Goal: Task Accomplishment & Management: Manage account settings

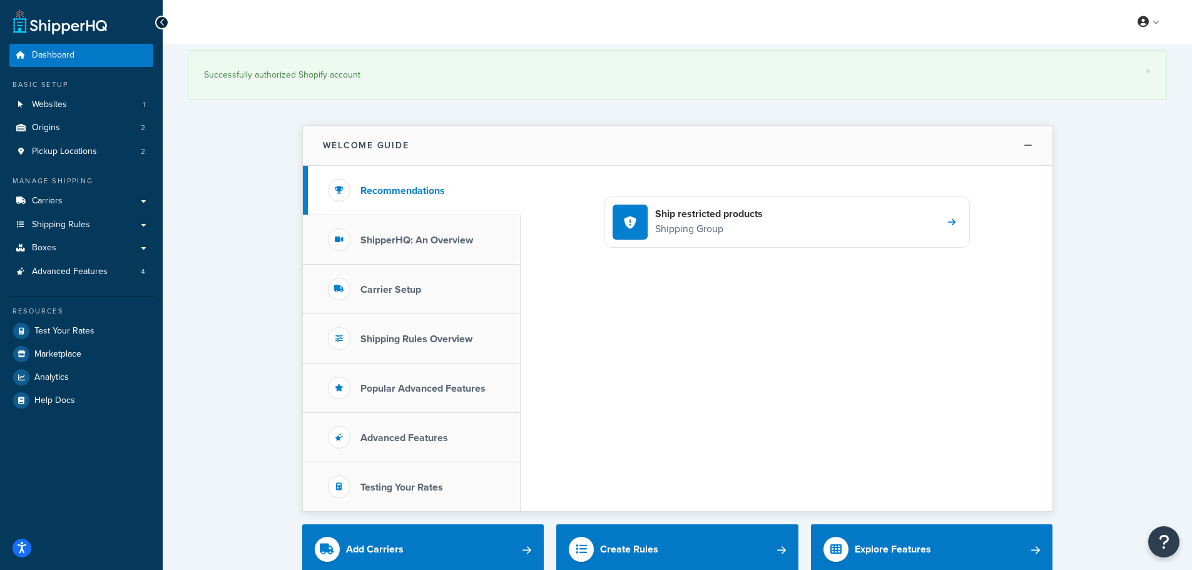
click at [1026, 146] on icon at bounding box center [1028, 145] width 9 height 9
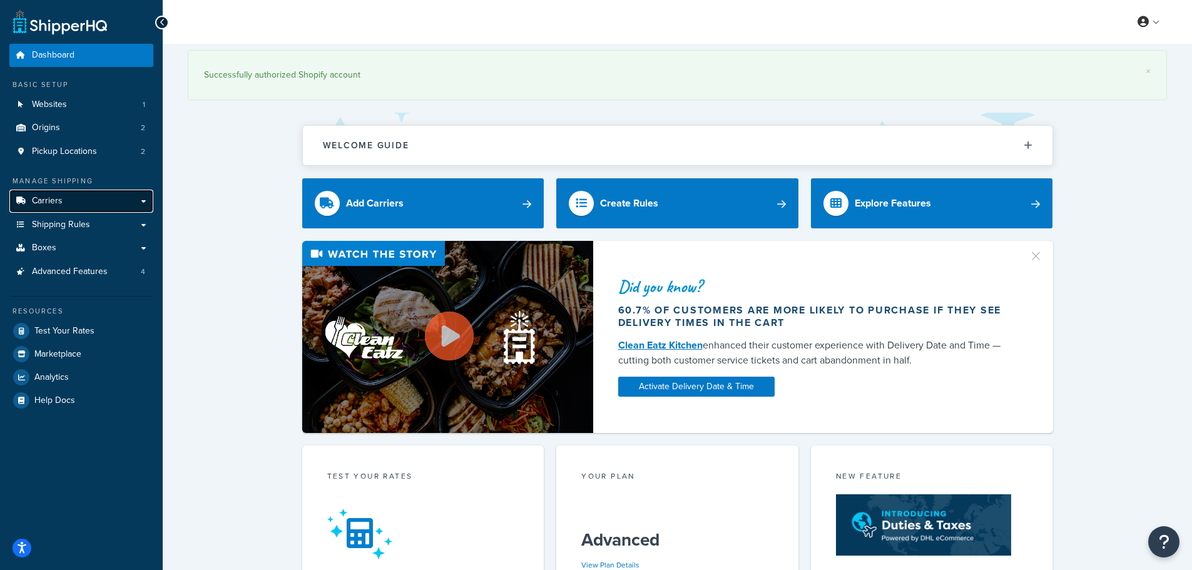
click at [73, 193] on link "Carriers" at bounding box center [81, 201] width 144 height 23
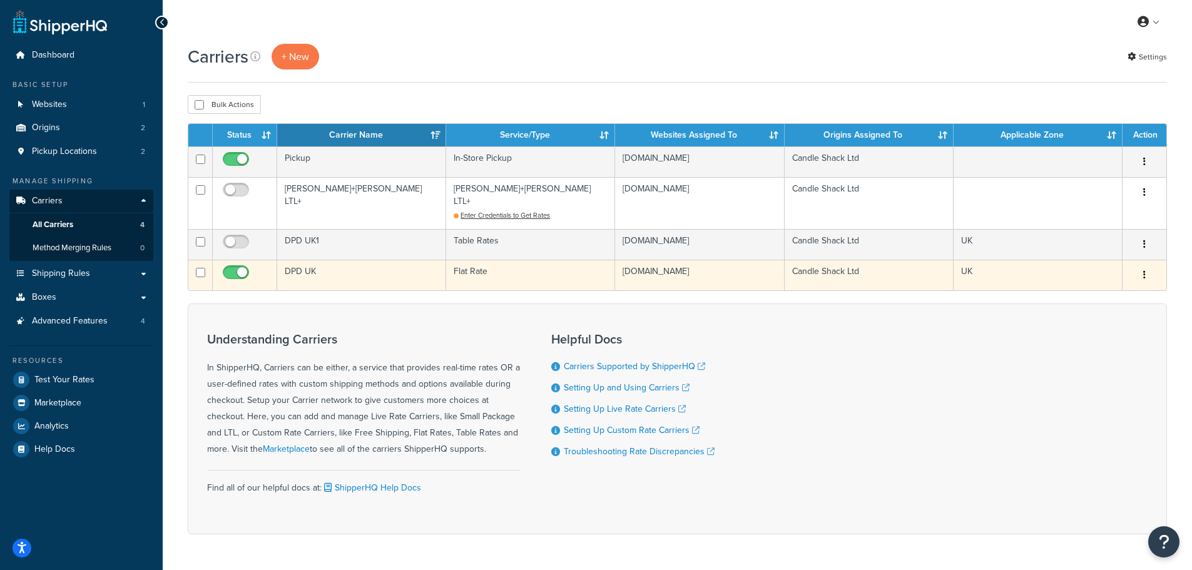
click at [303, 260] on td "DPD UK" at bounding box center [361, 275] width 169 height 31
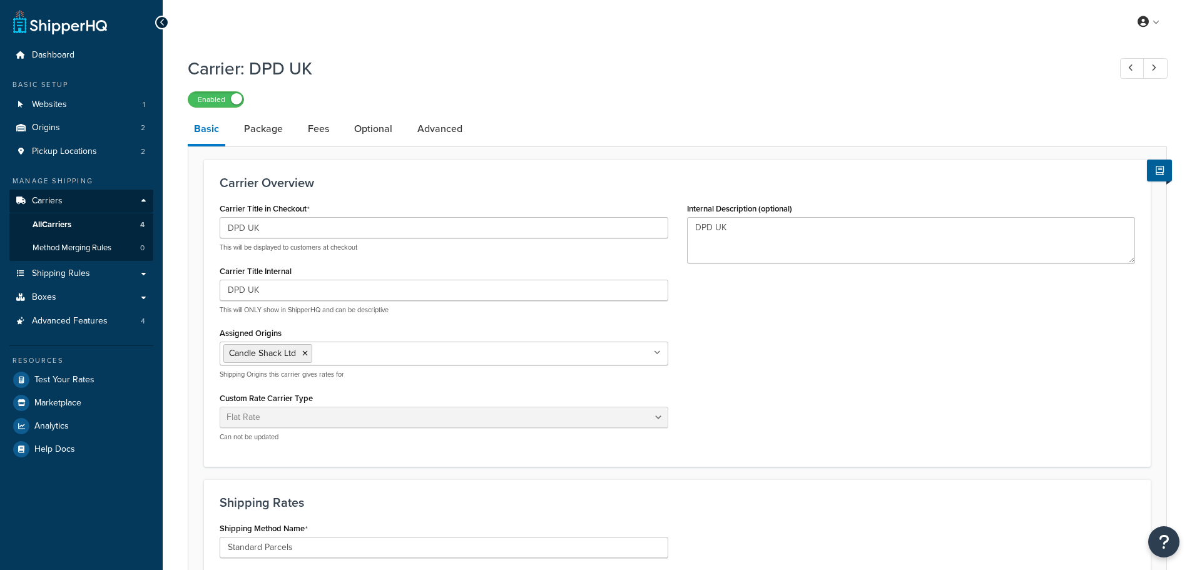
select select "flat"
select select "package"
click at [268, 133] on link "Package" at bounding box center [263, 129] width 51 height 30
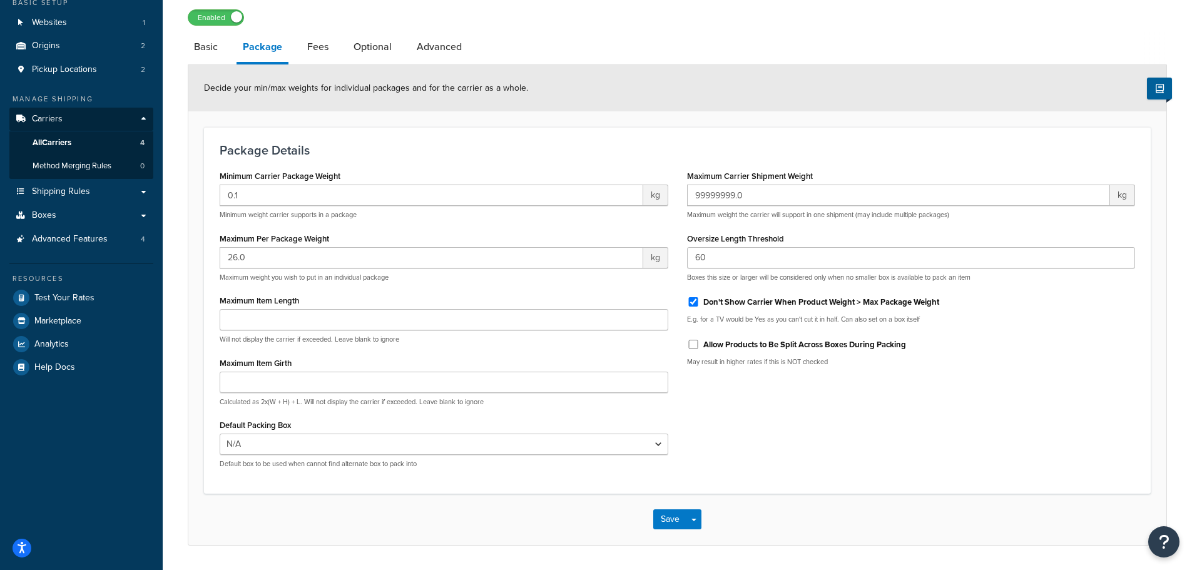
scroll to position [59, 0]
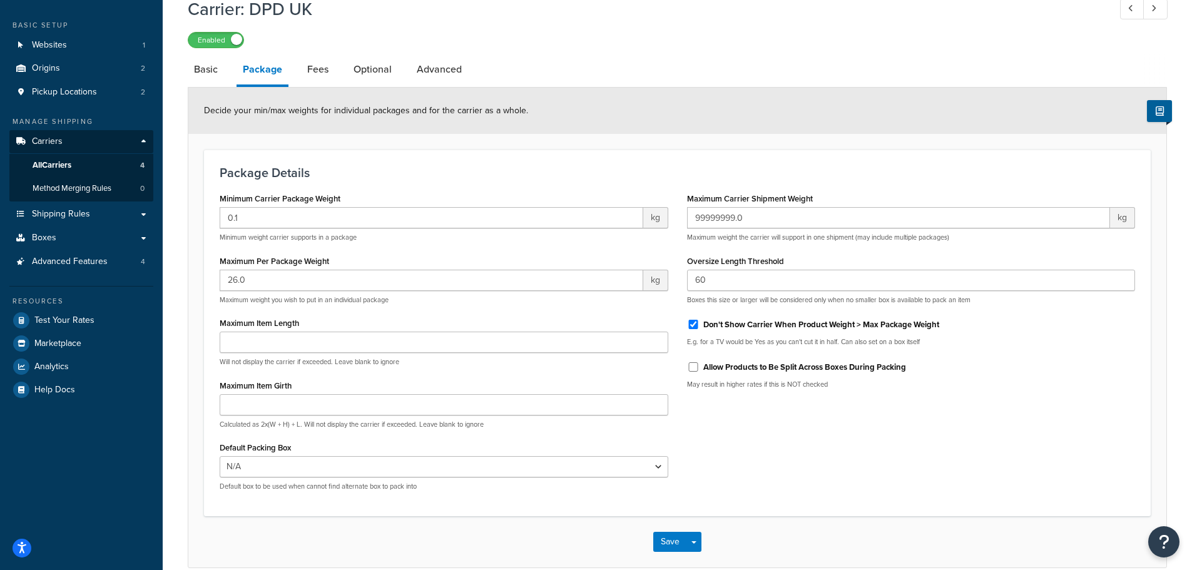
click at [361, 69] on link "Optional" at bounding box center [372, 69] width 51 height 30
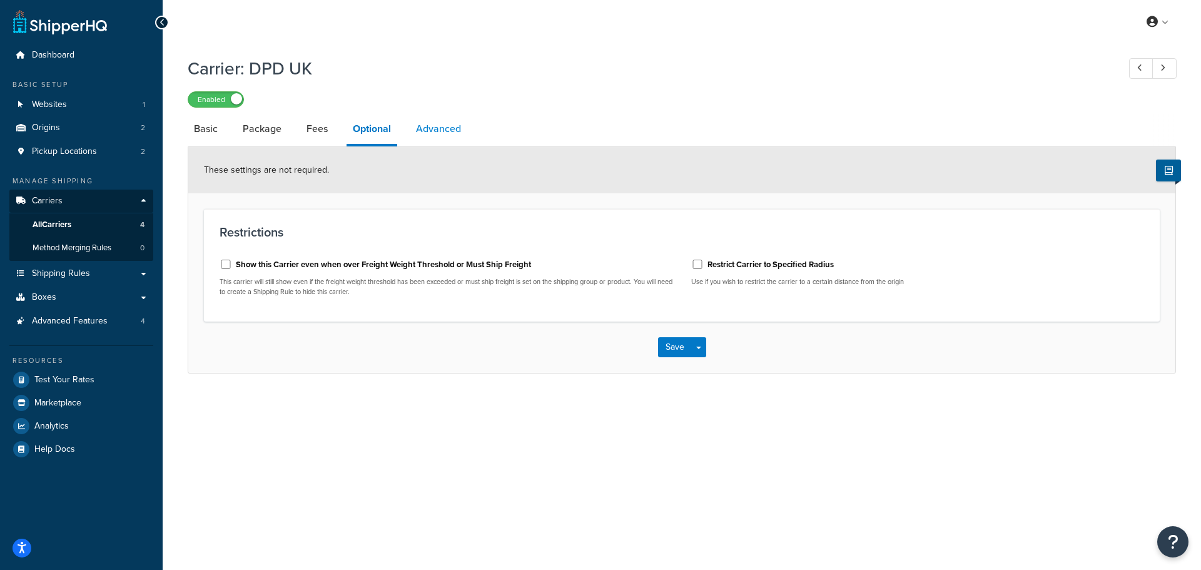
click at [439, 131] on link "Advanced" at bounding box center [439, 129] width 58 height 30
select select "false"
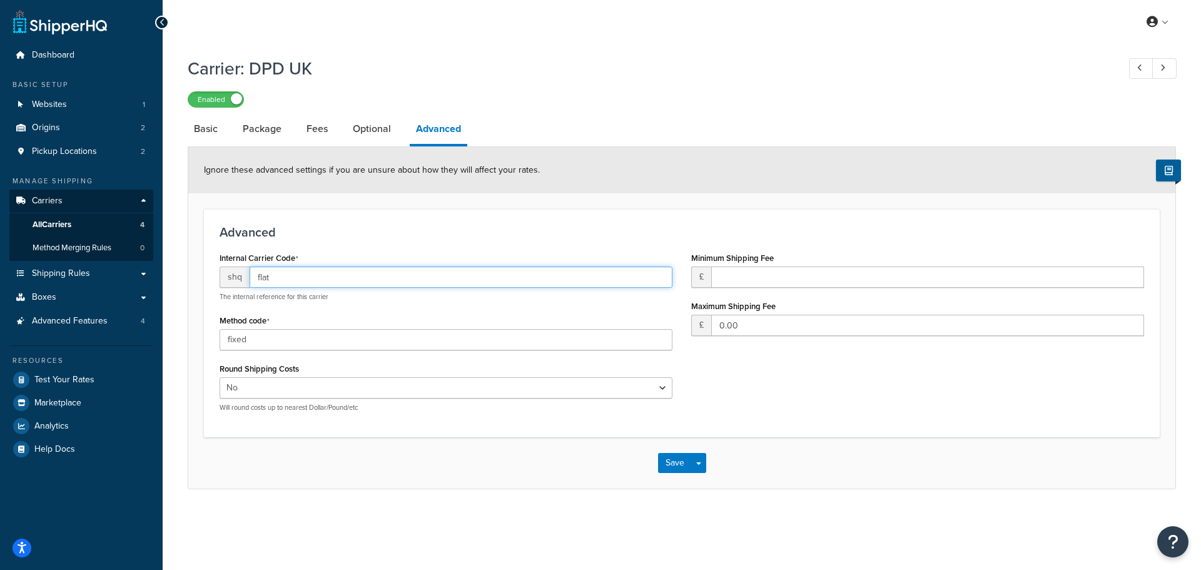
click at [275, 276] on input "flat" at bounding box center [461, 277] width 423 height 21
click at [277, 276] on input "flat" at bounding box center [461, 277] width 423 height 21
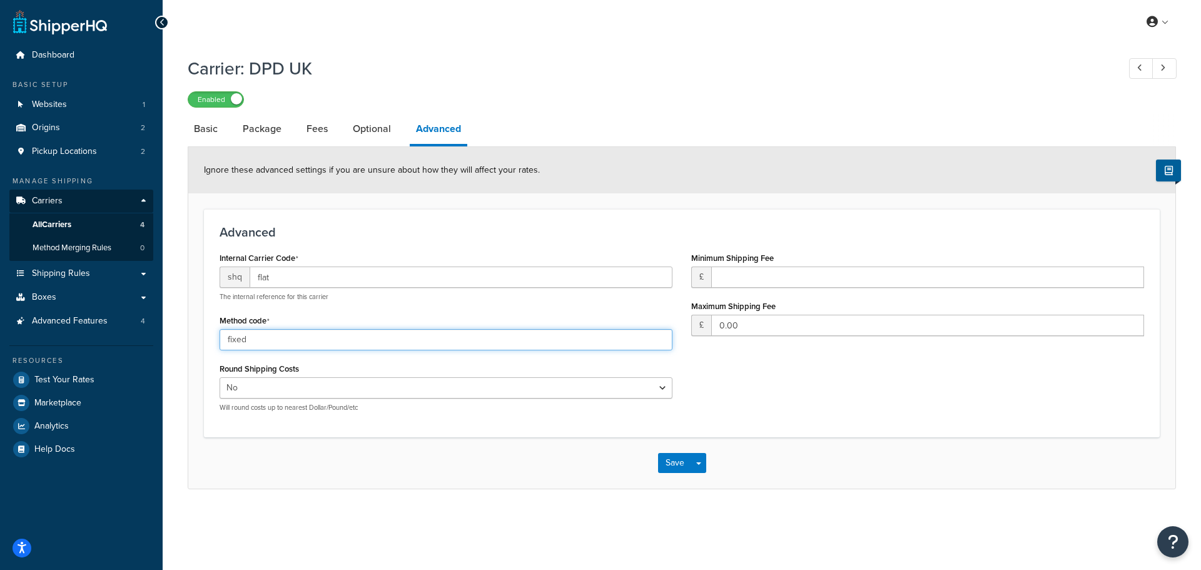
click at [238, 344] on input "fixed" at bounding box center [446, 339] width 453 height 21
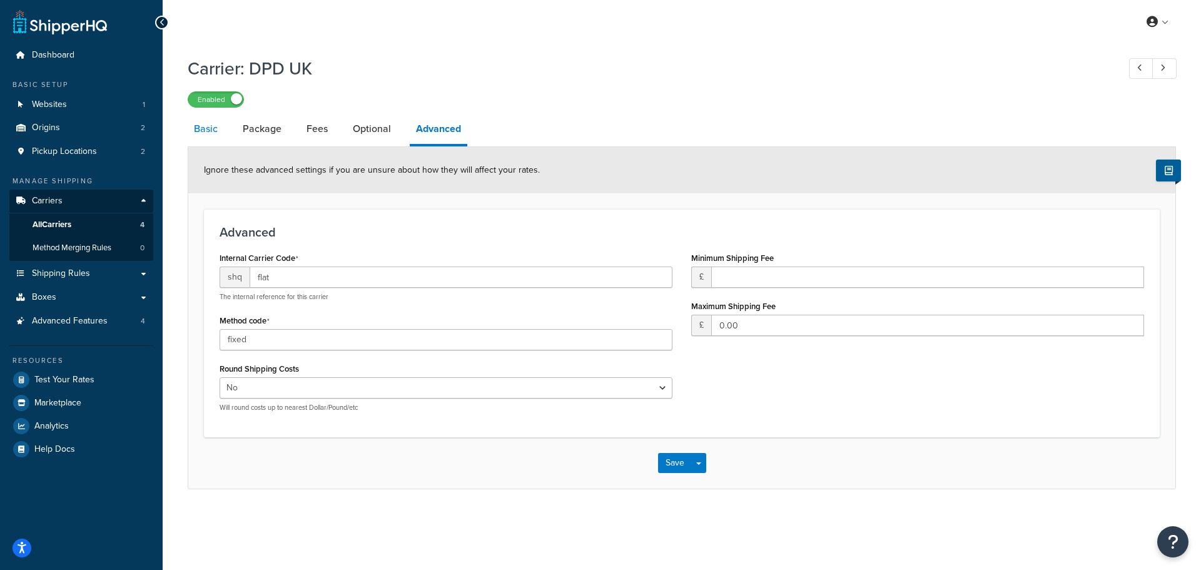
click at [204, 132] on link "Basic" at bounding box center [206, 129] width 36 height 30
select select "flat"
select select "package"
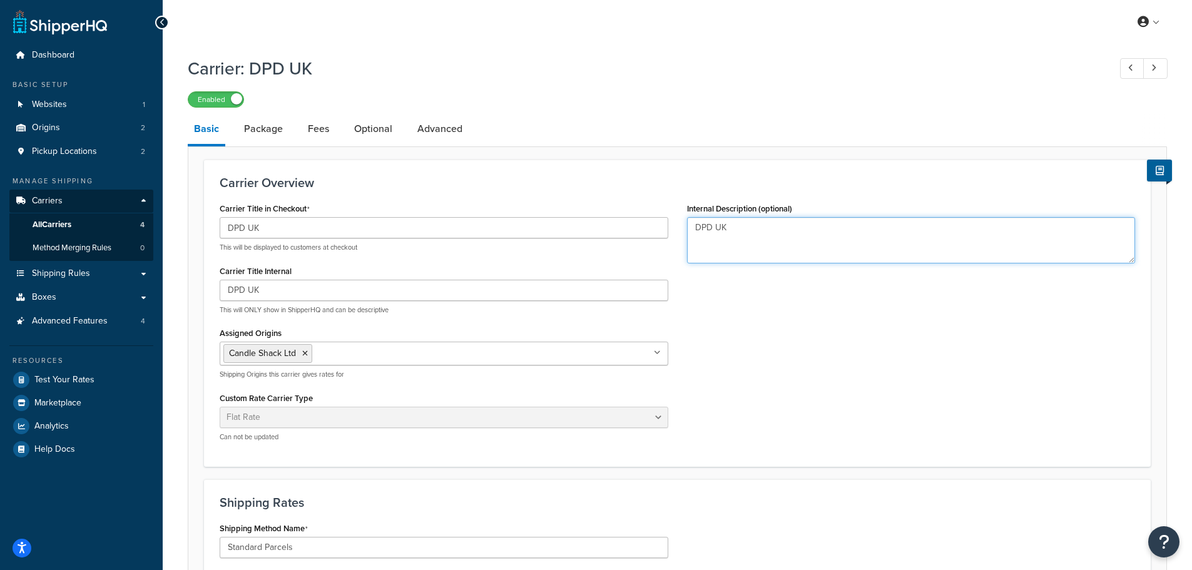
drag, startPoint x: 732, startPoint y: 230, endPoint x: 690, endPoint y: 225, distance: 42.1
click at [690, 225] on textarea "DPD UK" at bounding box center [911, 240] width 449 height 46
click at [723, 318] on div "Carrier Title in Checkout DPD UK This will be displayed to customers at checkou…" at bounding box center [677, 326] width 934 height 252
click at [434, 133] on link "Advanced" at bounding box center [440, 129] width 58 height 30
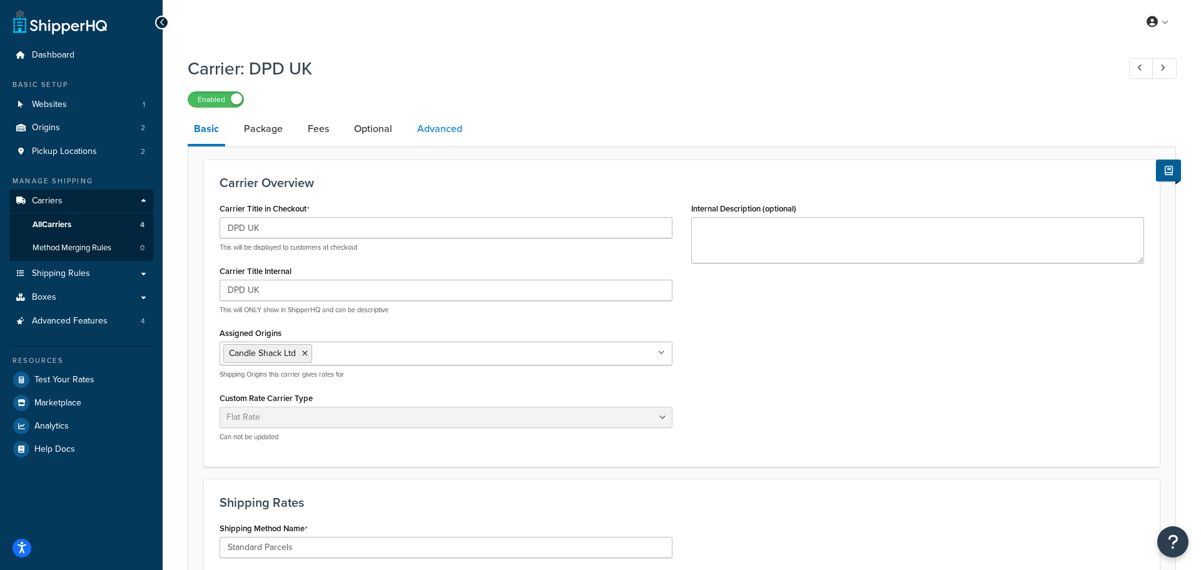
select select "false"
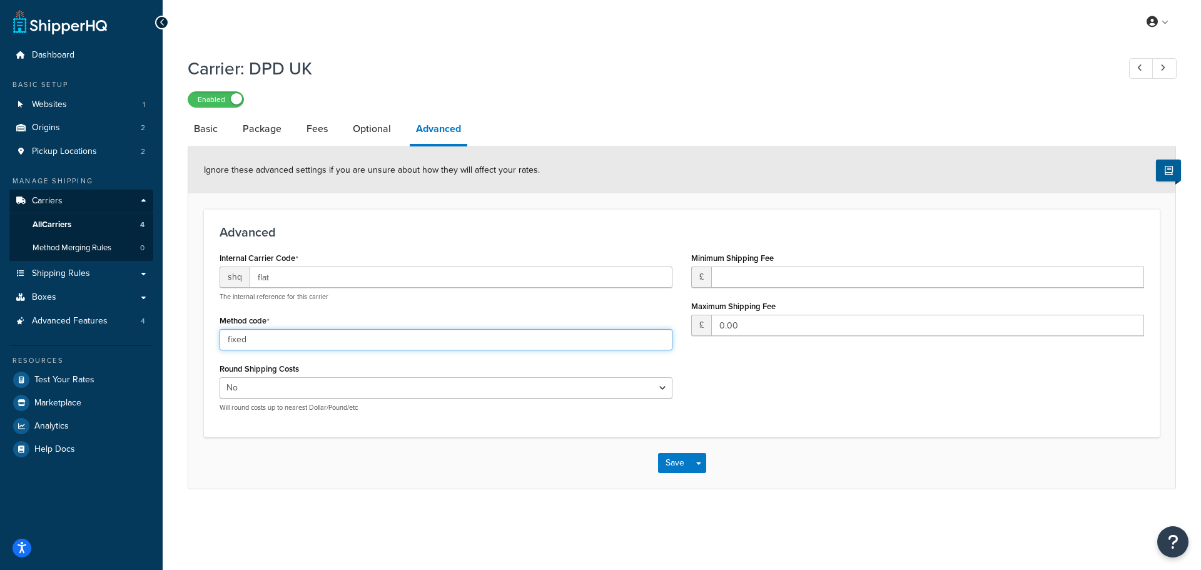
click at [238, 339] on input "fixed" at bounding box center [446, 339] width 453 height 21
paste input "DPD_(1-2_working_days)"
drag, startPoint x: 248, startPoint y: 341, endPoint x: 241, endPoint y: 341, distance: 6.9
click at [241, 341] on input "DPD_(1-2_working_days)" at bounding box center [446, 339] width 453 height 21
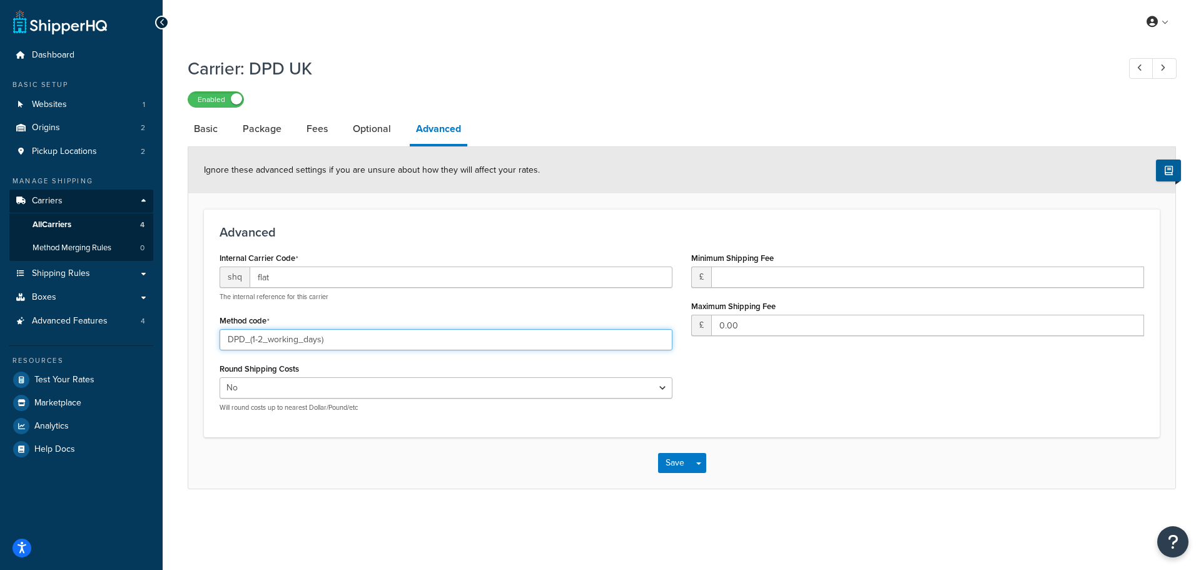
click at [243, 341] on input "DPD_(1-2_working_days)" at bounding box center [446, 339] width 453 height 21
click at [250, 340] on input "DPD_(1-2_working_days)" at bounding box center [446, 339] width 453 height 21
type input "DPD_(1-2_working_days)"
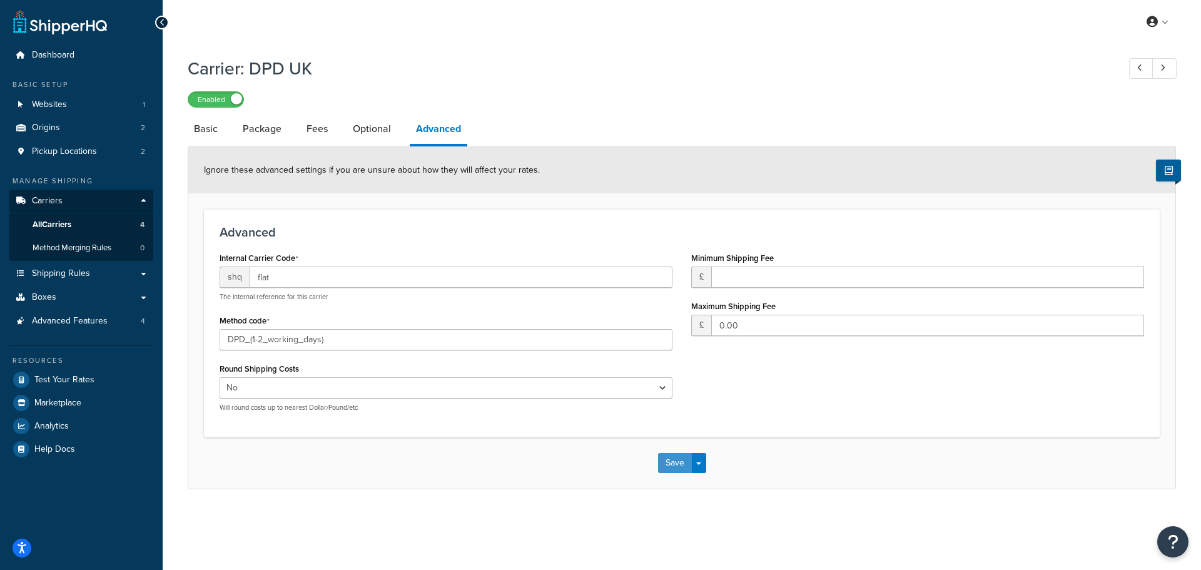
click at [671, 465] on button "Save" at bounding box center [675, 463] width 34 height 20
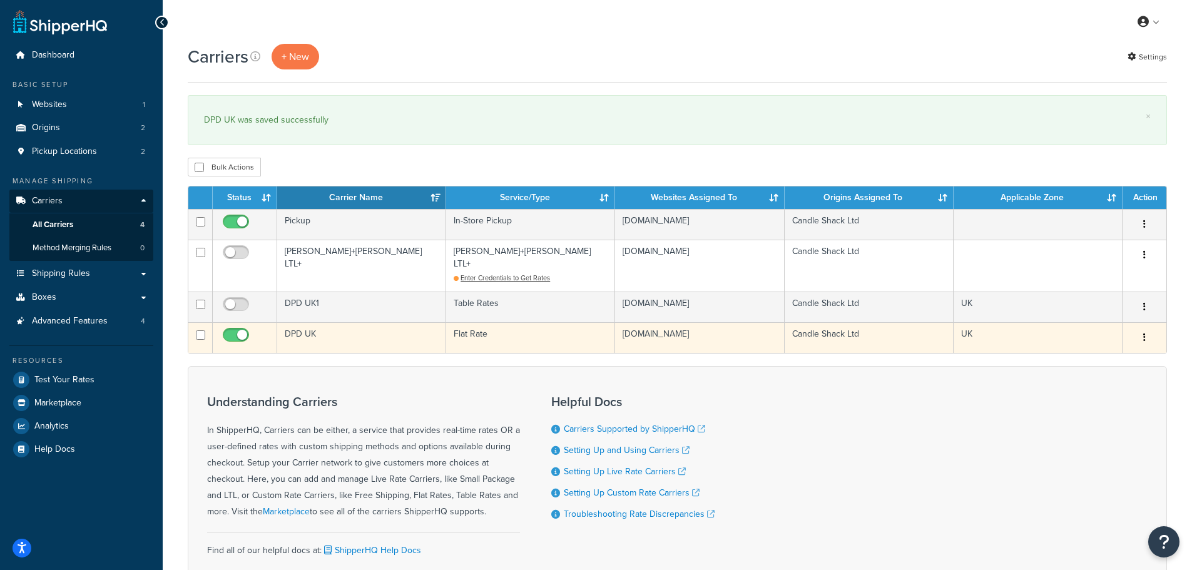
click at [303, 324] on td "DPD UK" at bounding box center [361, 337] width 169 height 31
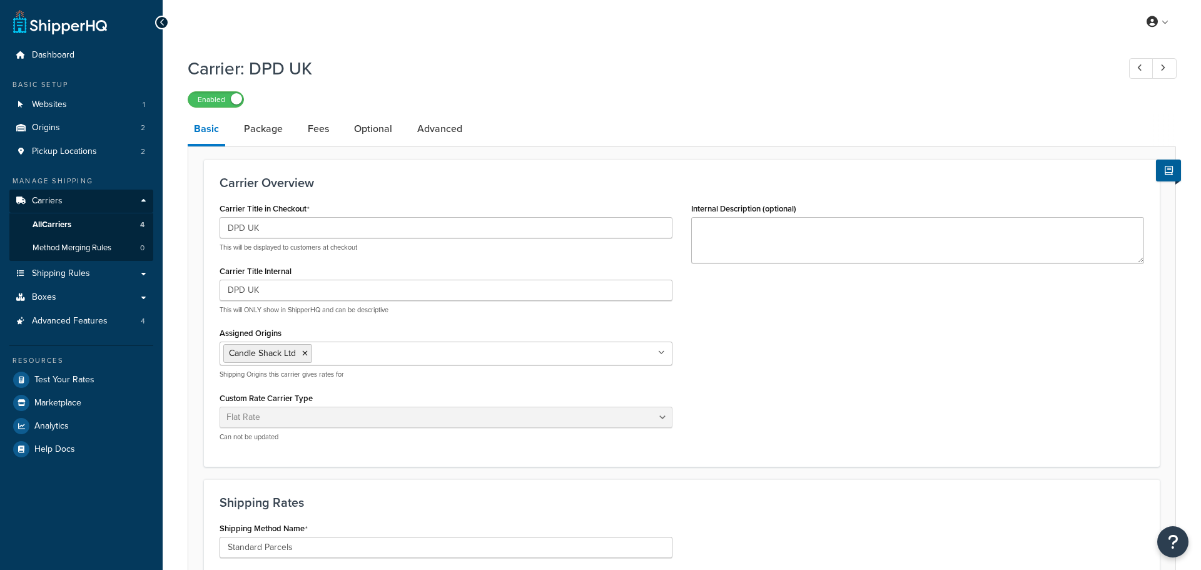
select select "flat"
select select "package"
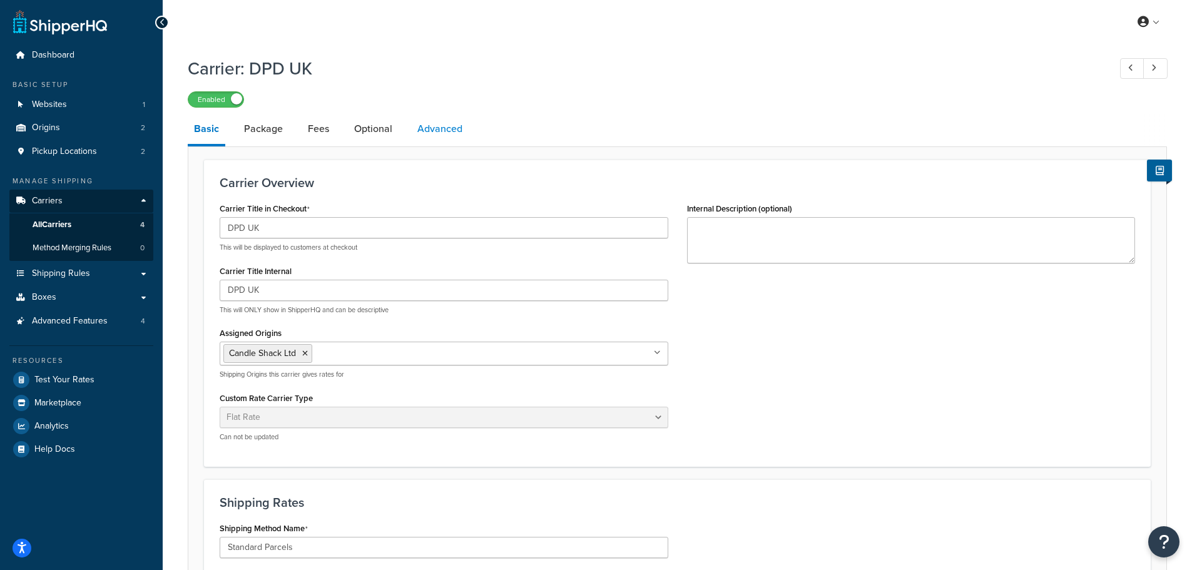
click at [435, 126] on link "Advanced" at bounding box center [440, 129] width 58 height 30
select select "false"
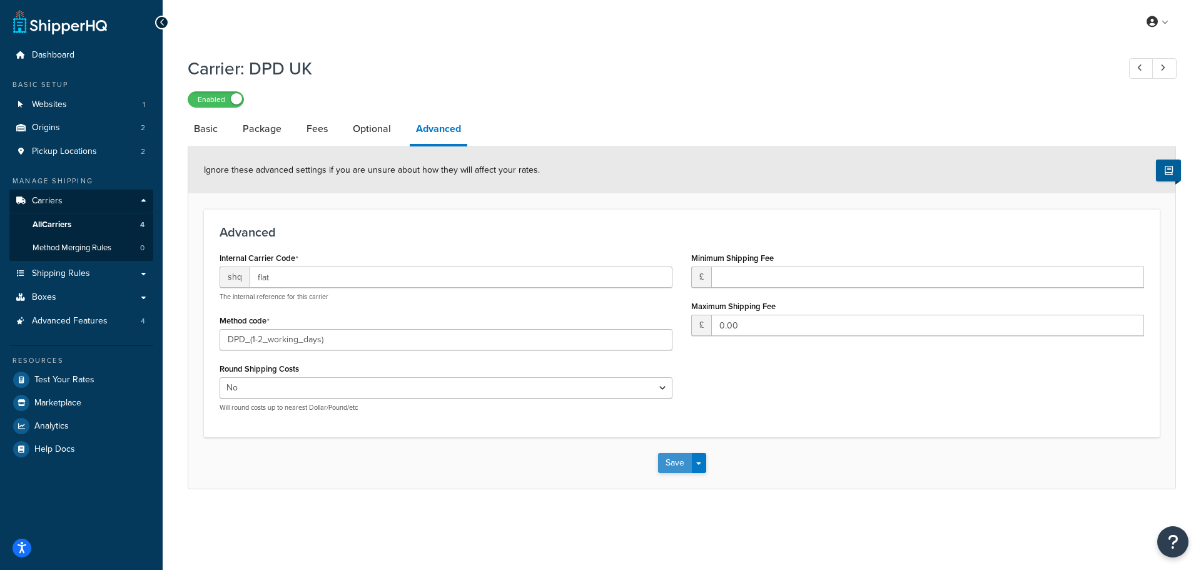
click at [672, 462] on button "Save" at bounding box center [675, 463] width 34 height 20
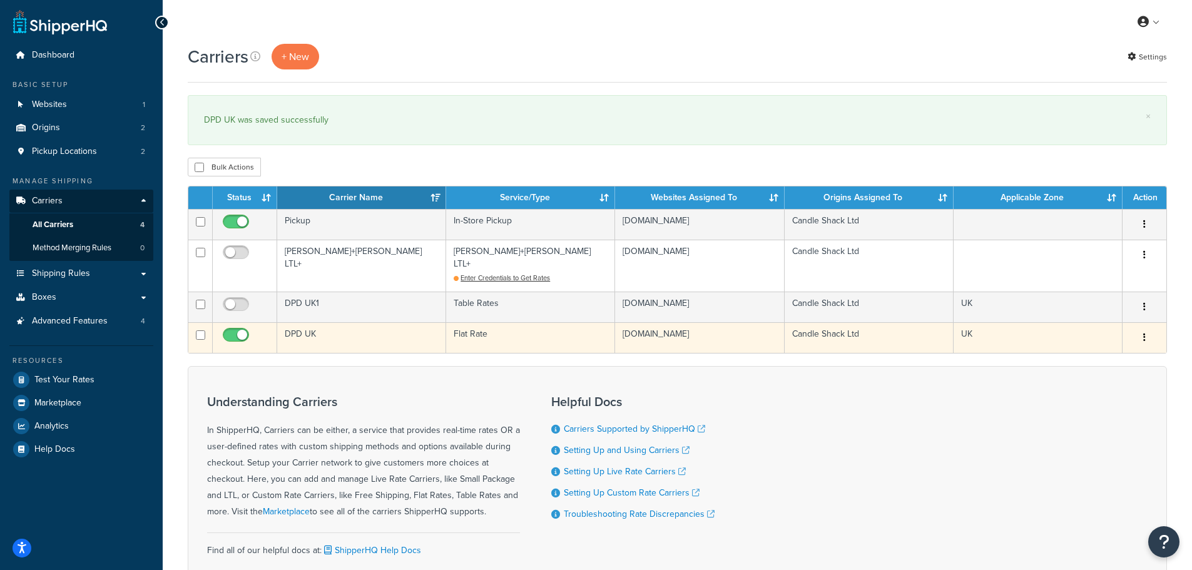
click at [300, 322] on td "DPD UK" at bounding box center [361, 337] width 169 height 31
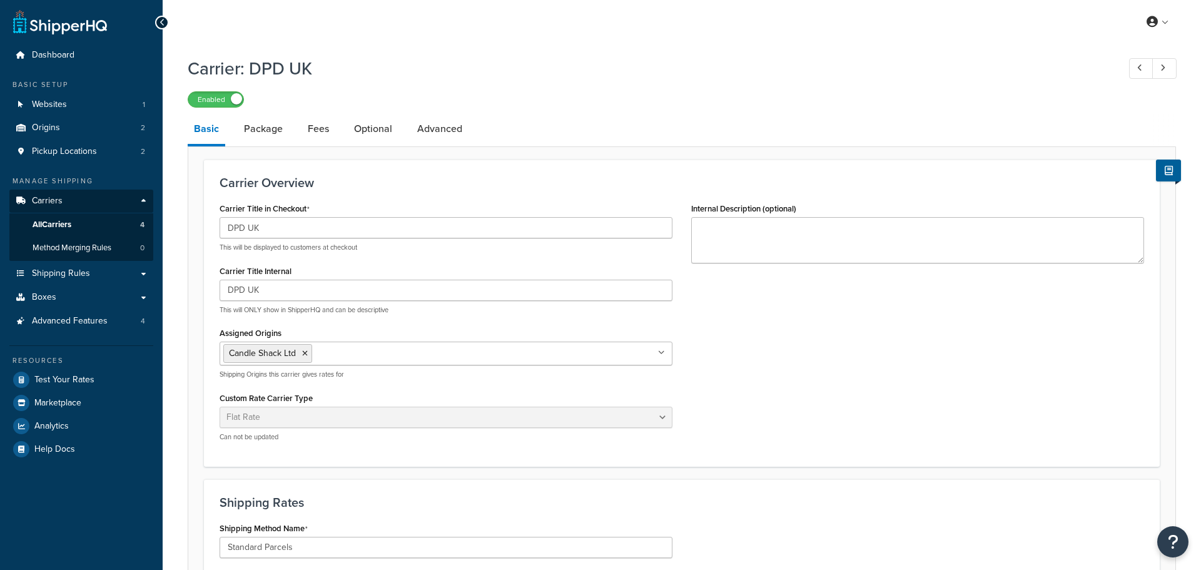
select select "flat"
select select "package"
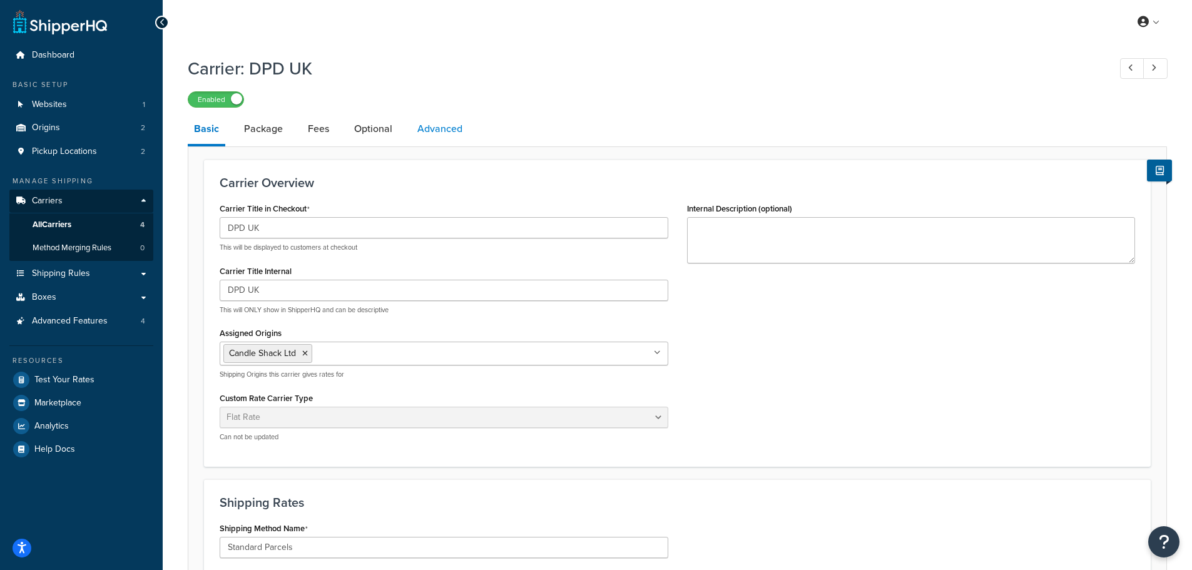
click at [447, 130] on link "Advanced" at bounding box center [440, 129] width 58 height 30
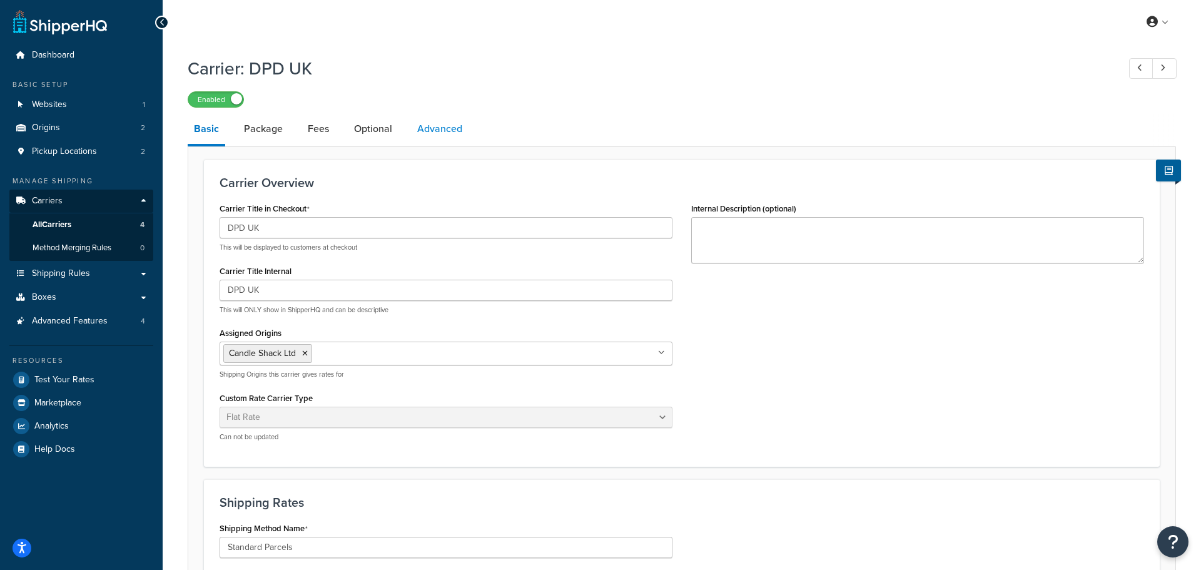
select select "false"
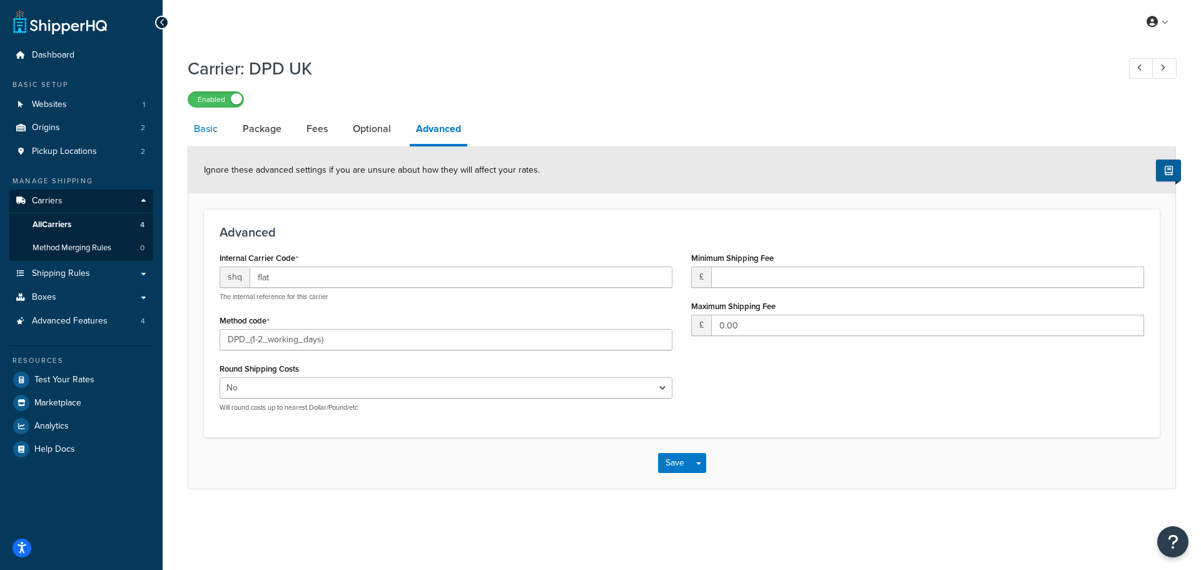
click at [207, 128] on link "Basic" at bounding box center [206, 129] width 36 height 30
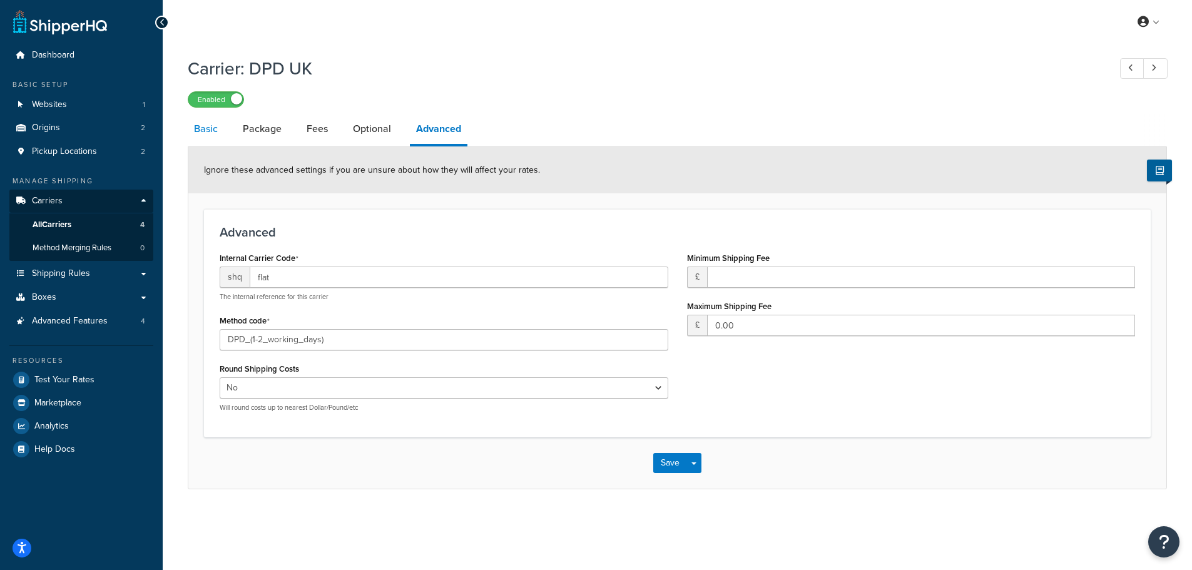
select select "flat"
select select "package"
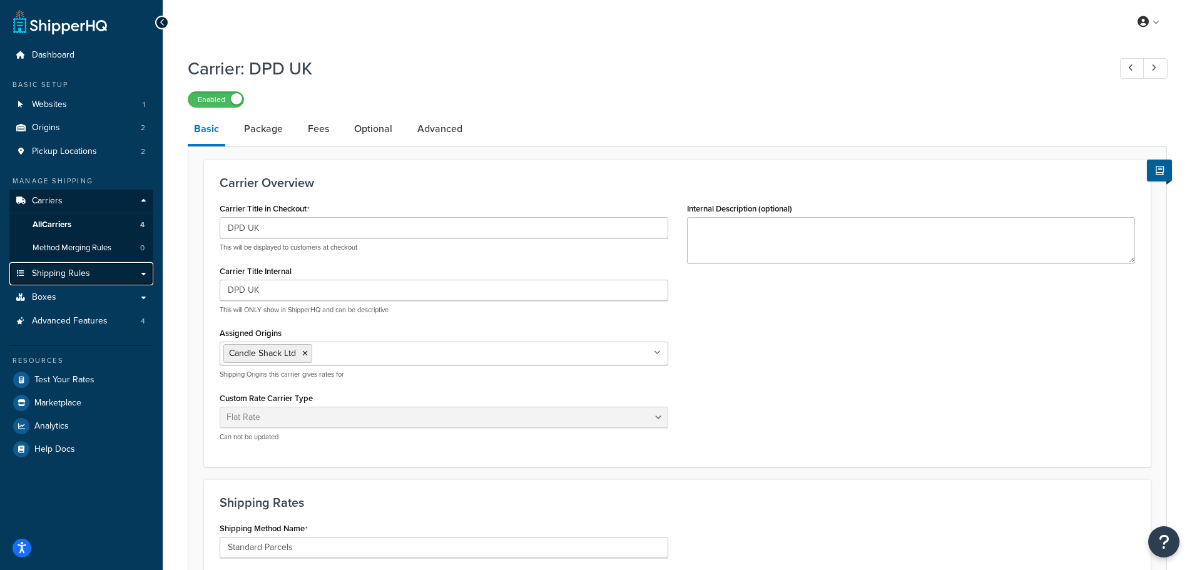
click at [54, 270] on span "Shipping Rules" at bounding box center [61, 273] width 58 height 11
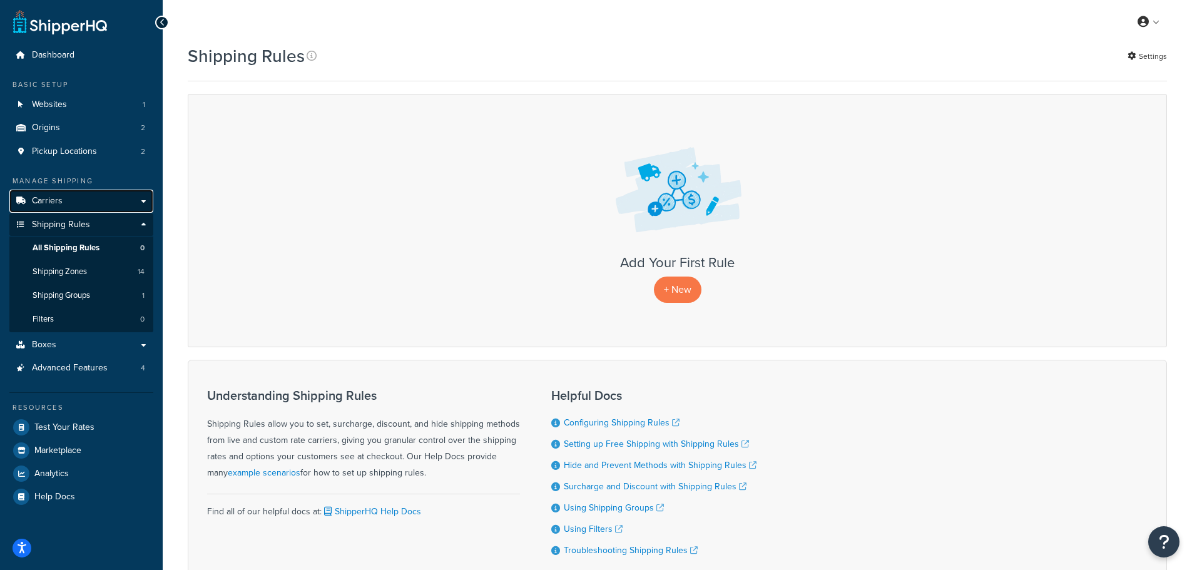
click at [64, 204] on link "Carriers" at bounding box center [81, 201] width 144 height 23
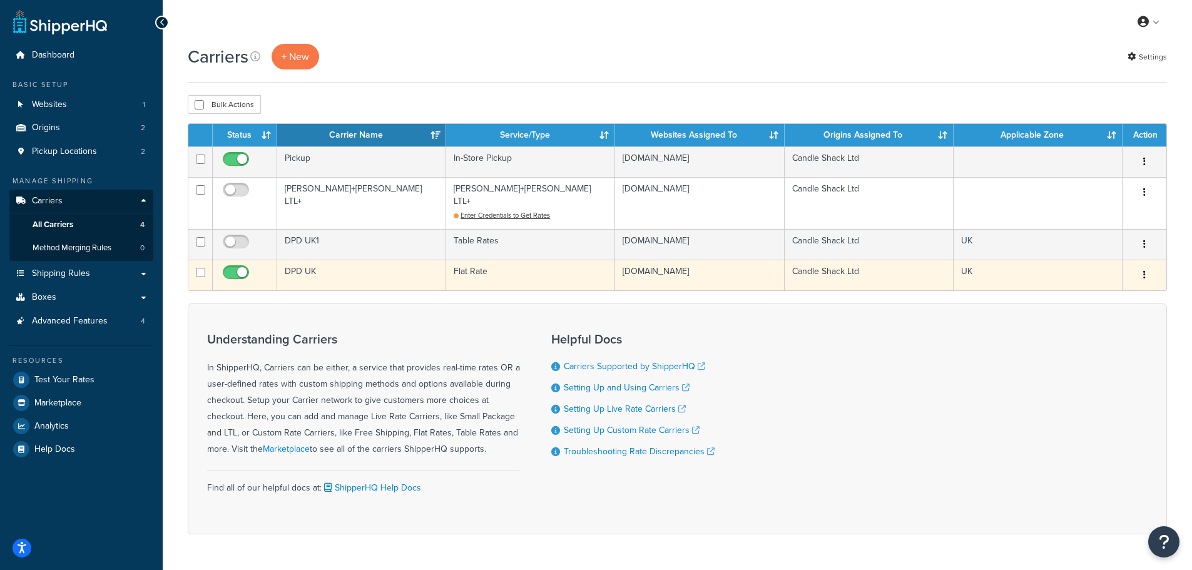
click at [295, 260] on td "DPD UK" at bounding box center [361, 275] width 169 height 31
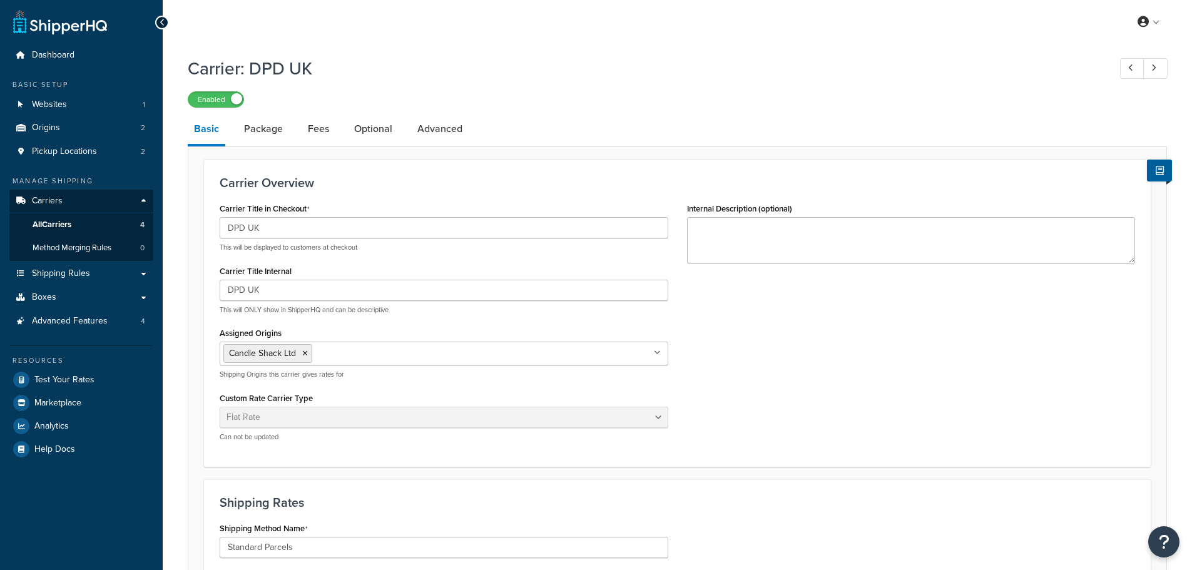
select select "flat"
select select "package"
click at [728, 235] on textarea "Internal Description (optional)" at bounding box center [911, 240] width 449 height 46
type textarea "DPD UK"
click at [751, 288] on div "Carrier Title in Checkout DPD UK This will be displayed to customers at checkou…" at bounding box center [677, 326] width 934 height 252
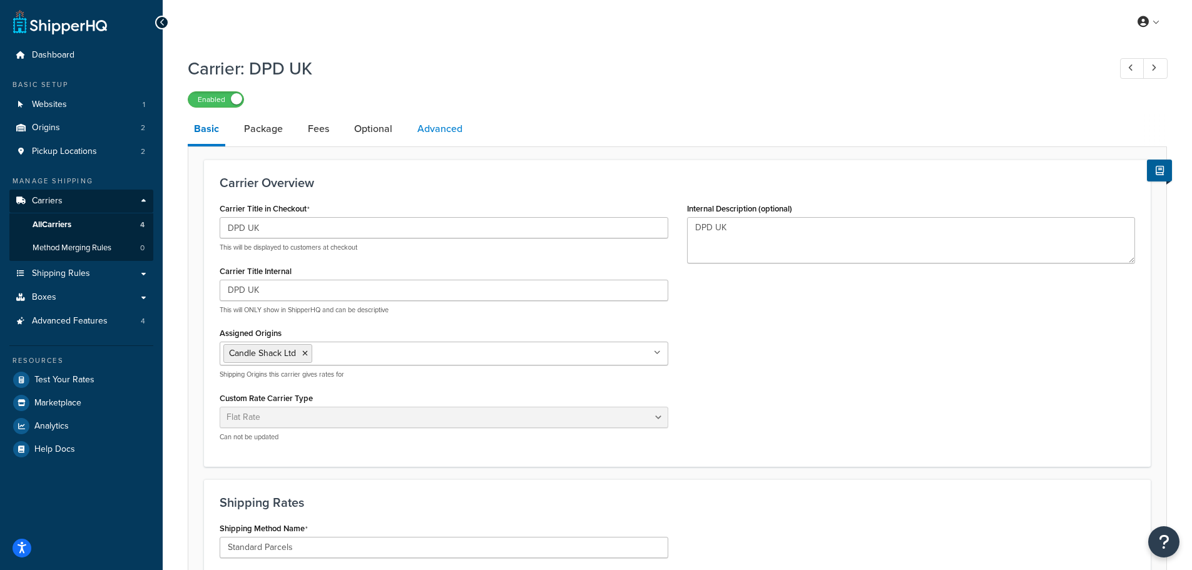
click at [439, 130] on link "Advanced" at bounding box center [440, 129] width 58 height 30
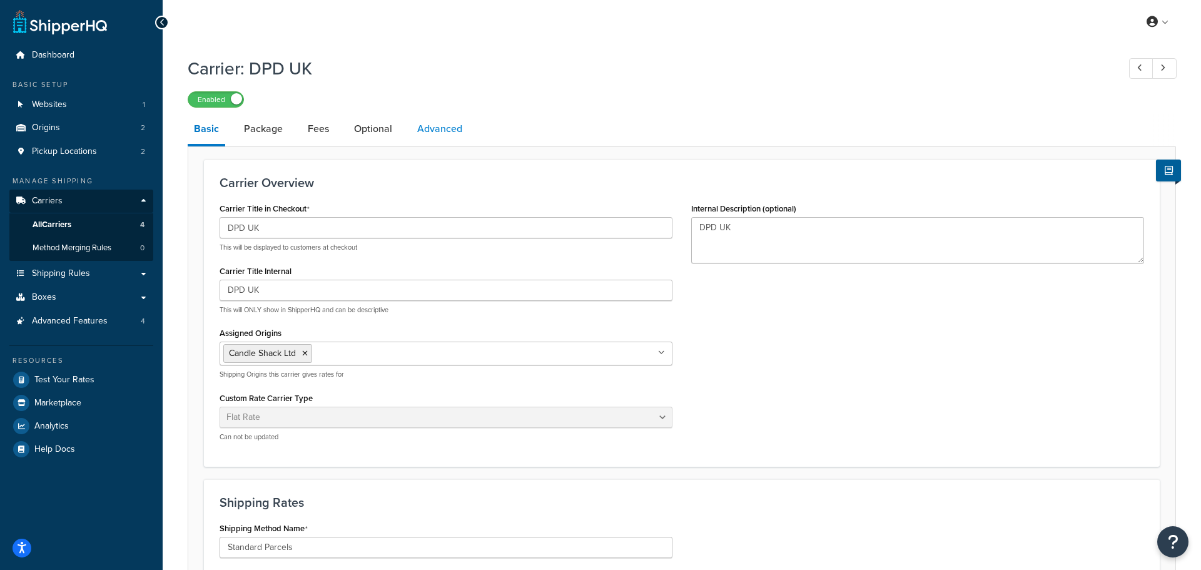
select select "false"
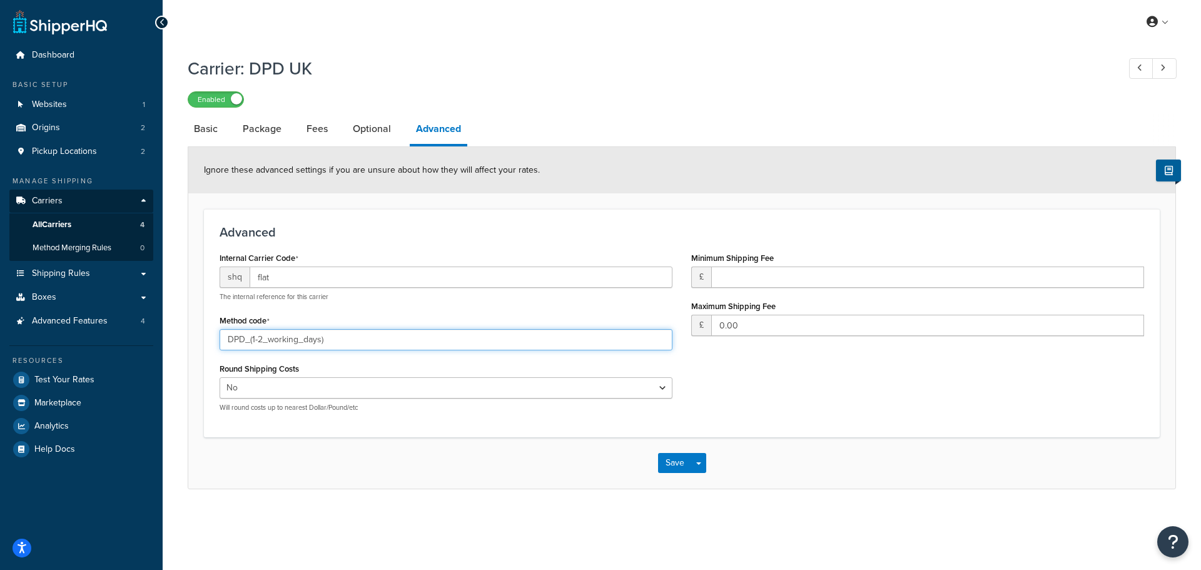
click at [295, 338] on input "DPD_(1-2_working_days)" at bounding box center [446, 339] width 453 height 21
type input "fixed"
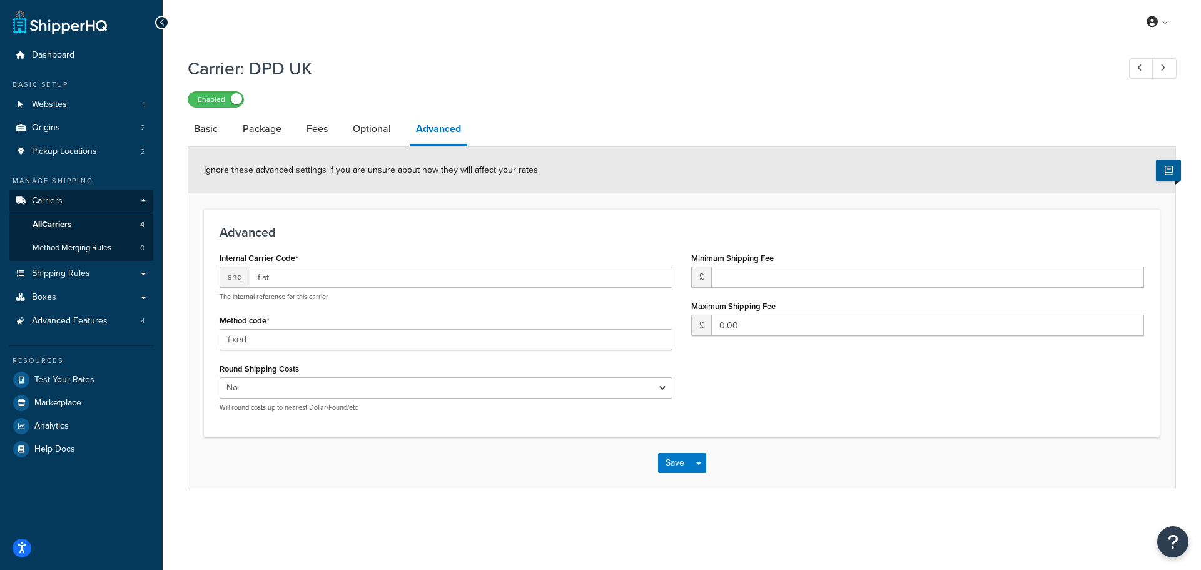
click at [342, 310] on div "Internal Carrier Code shq flat The internal reference for this carrier Method c…" at bounding box center [446, 335] width 472 height 173
click at [673, 463] on button "Save" at bounding box center [675, 463] width 34 height 20
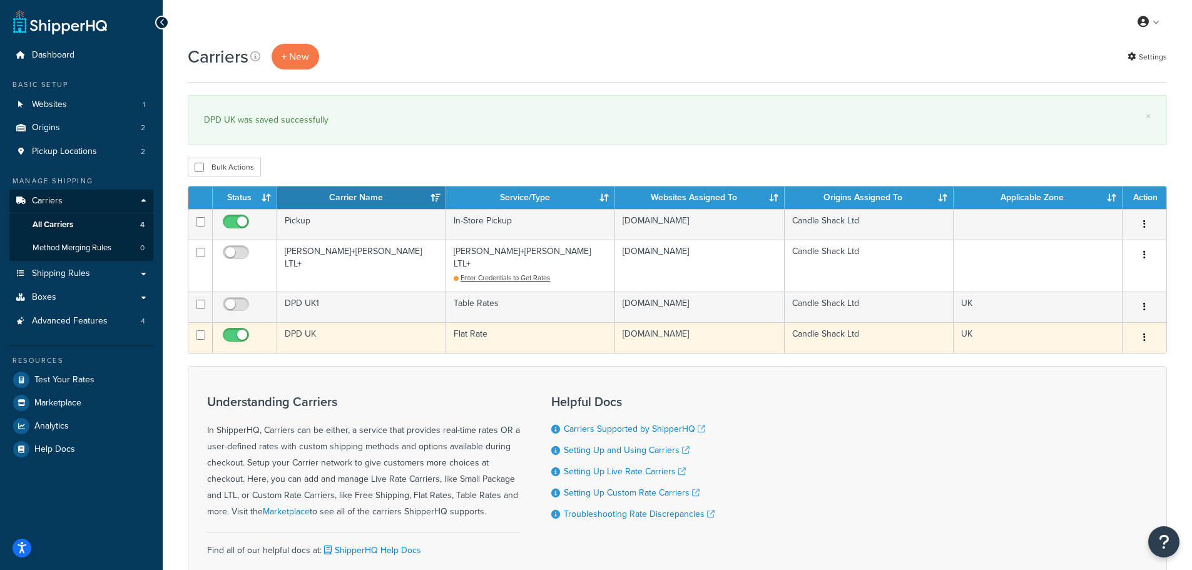
click at [307, 322] on td "DPD UK" at bounding box center [361, 337] width 169 height 31
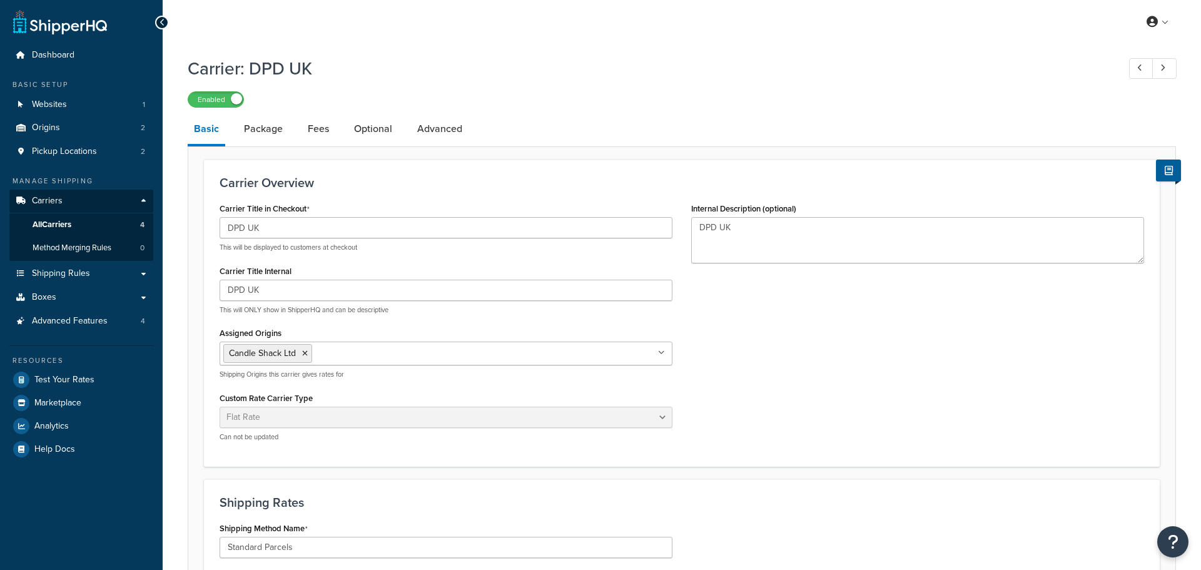
select select "flat"
select select "package"
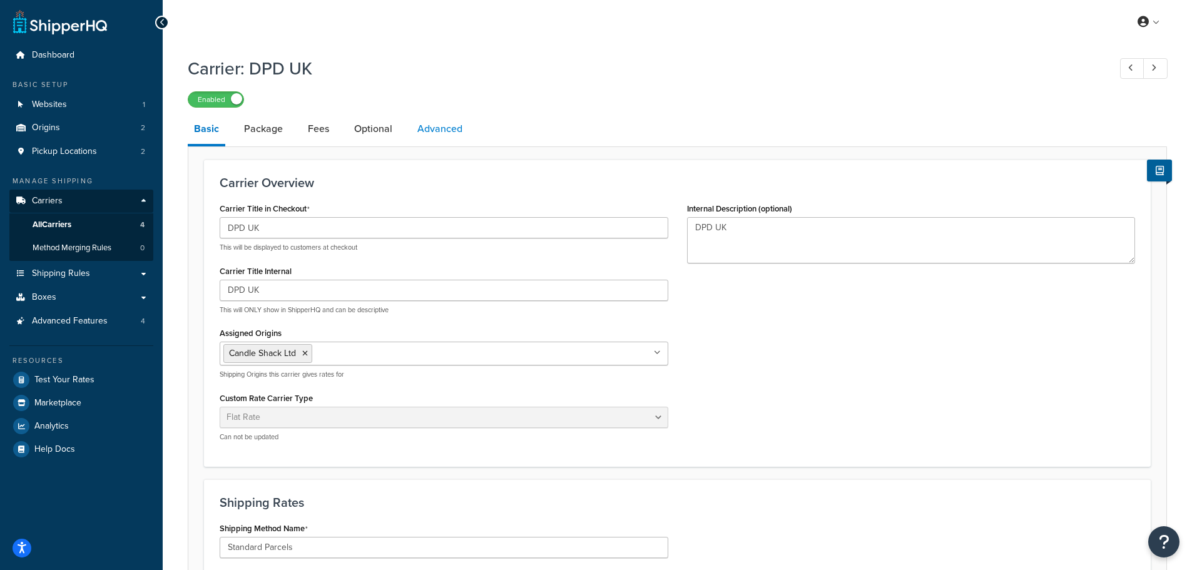
click at [448, 128] on link "Advanced" at bounding box center [440, 129] width 58 height 30
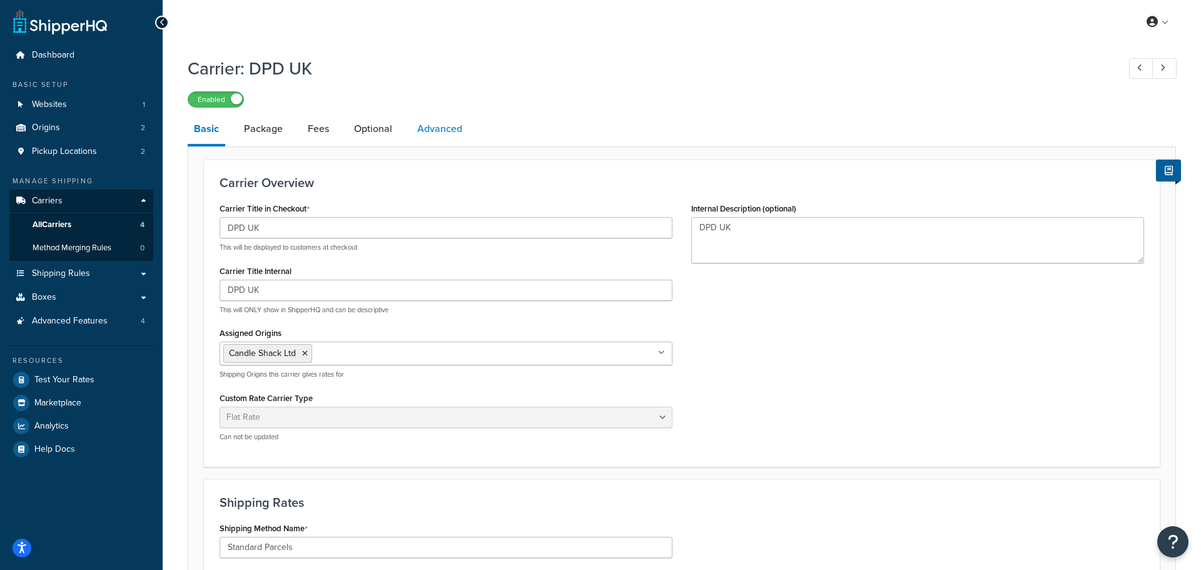
select select "false"
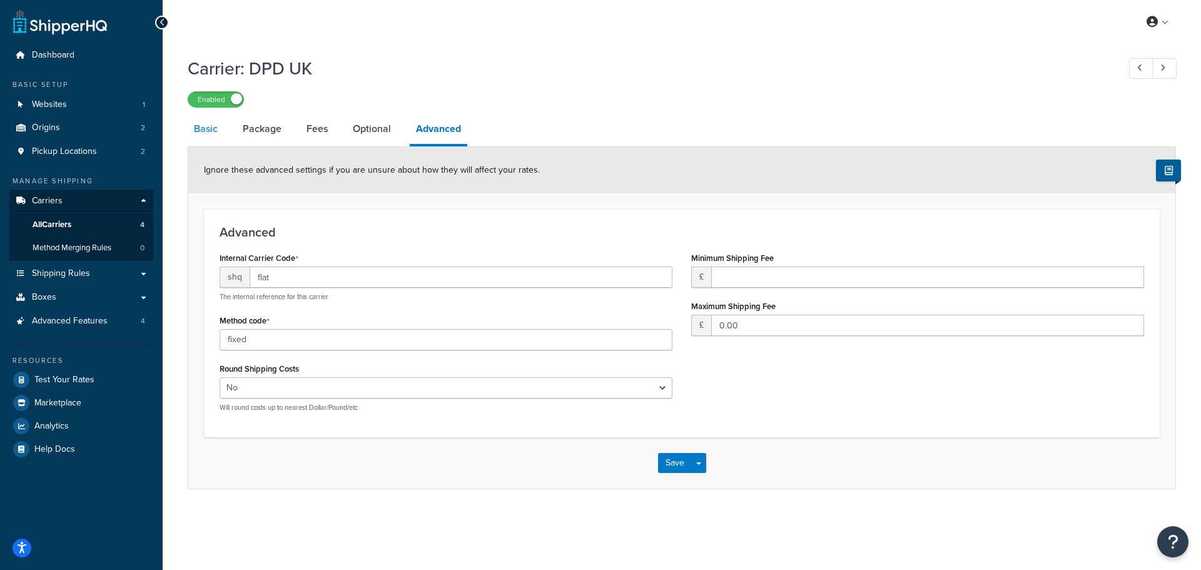
click at [193, 128] on link "Basic" at bounding box center [206, 129] width 36 height 30
select select "flat"
select select "package"
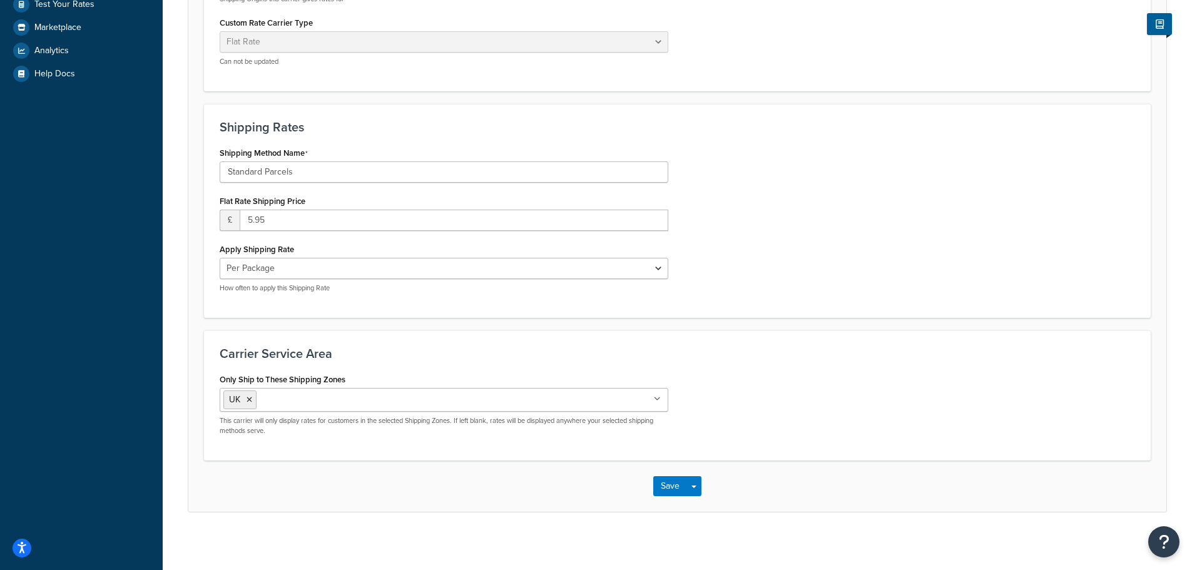
scroll to position [382, 0]
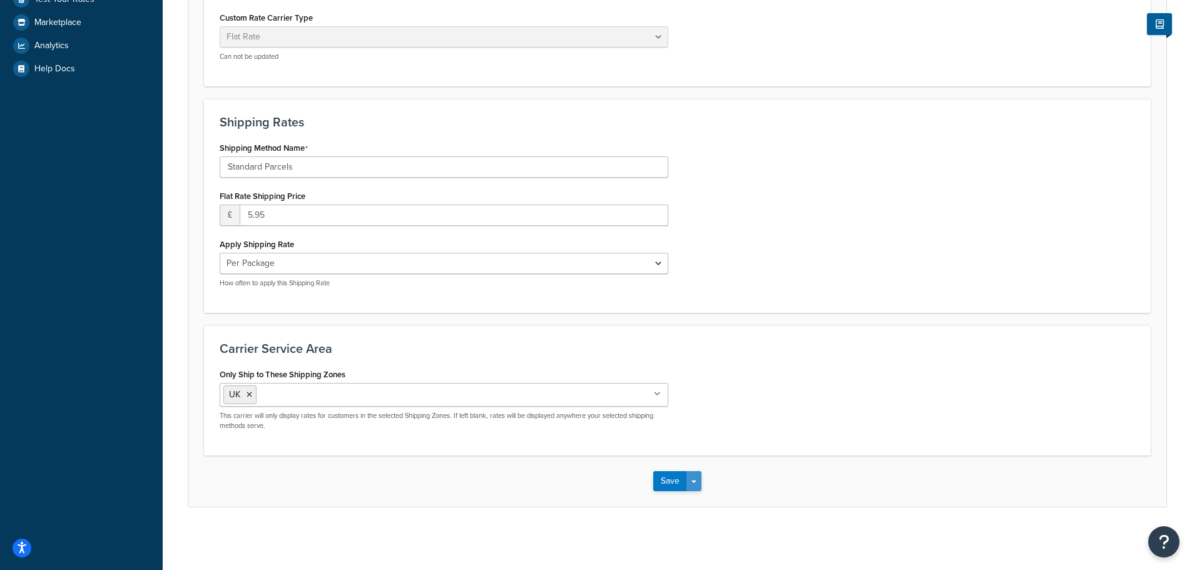
click at [695, 476] on button "Save Dropdown" at bounding box center [693, 481] width 15 height 20
click at [738, 467] on div "Save Save Dropdown Save and Edit" at bounding box center [677, 480] width 978 height 51
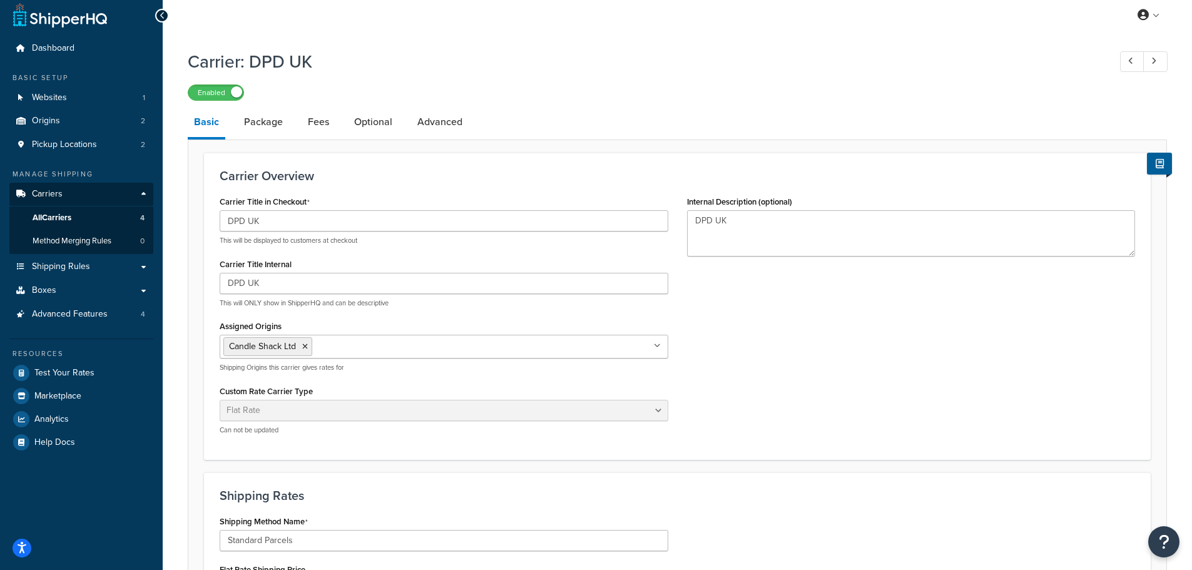
scroll to position [6, 0]
click at [90, 265] on link "Shipping Rules" at bounding box center [81, 267] width 144 height 23
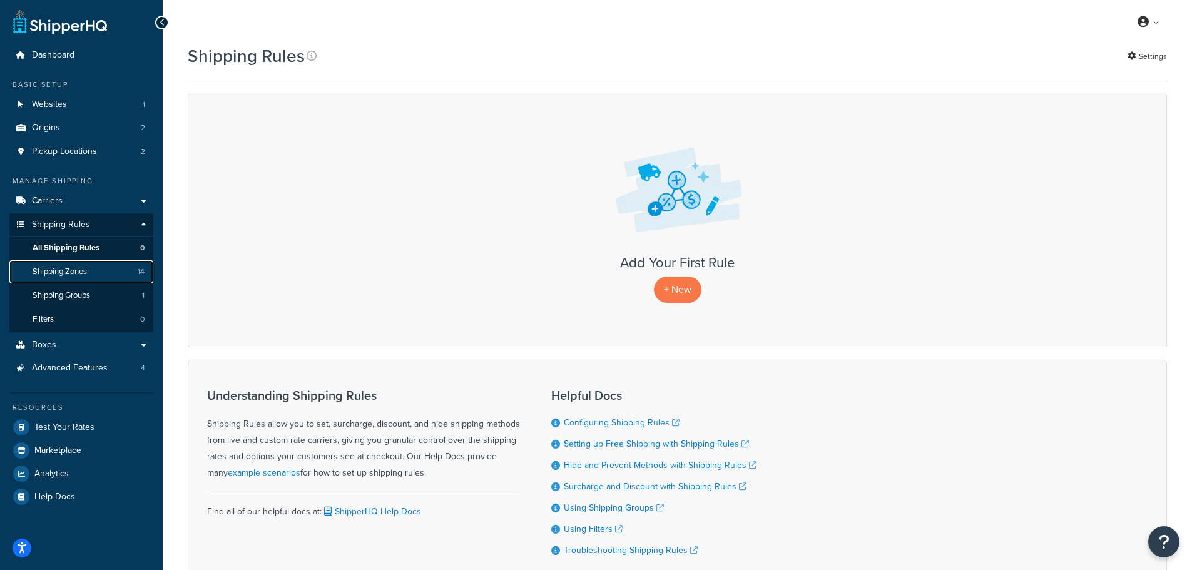
click at [78, 273] on span "Shipping Zones" at bounding box center [60, 272] width 54 height 11
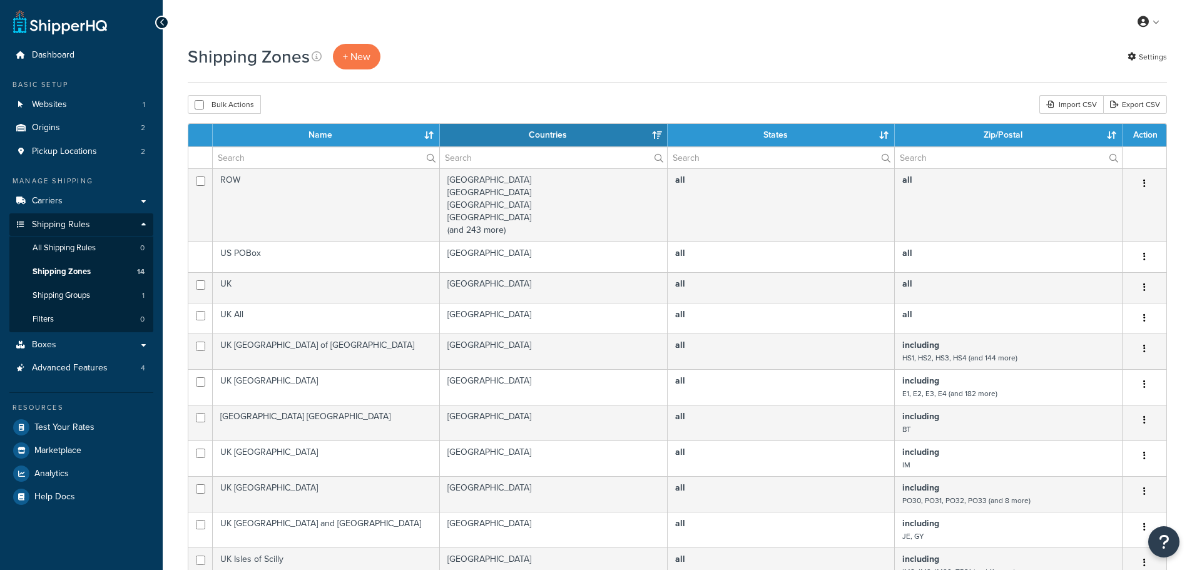
select select "15"
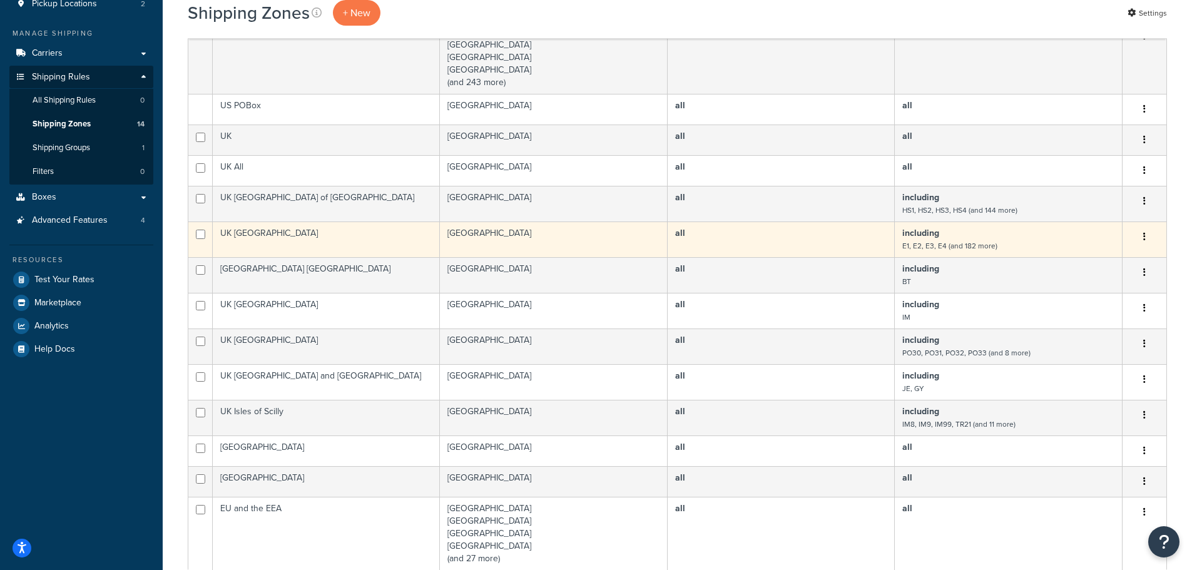
scroll to position [125, 0]
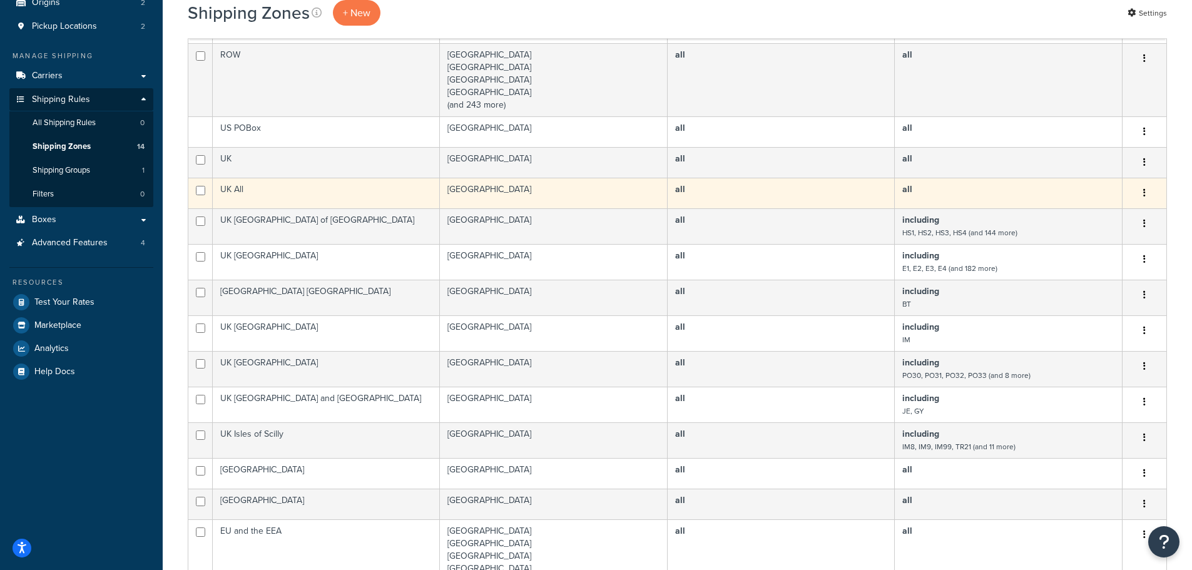
click at [311, 194] on td "UK All" at bounding box center [326, 193] width 227 height 31
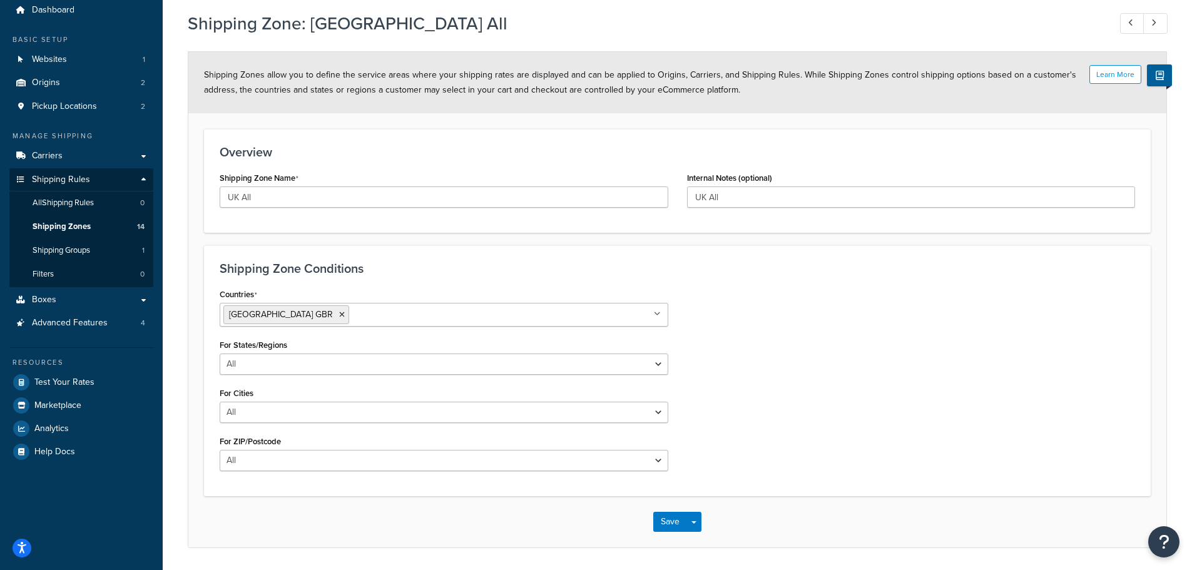
scroll to position [23, 0]
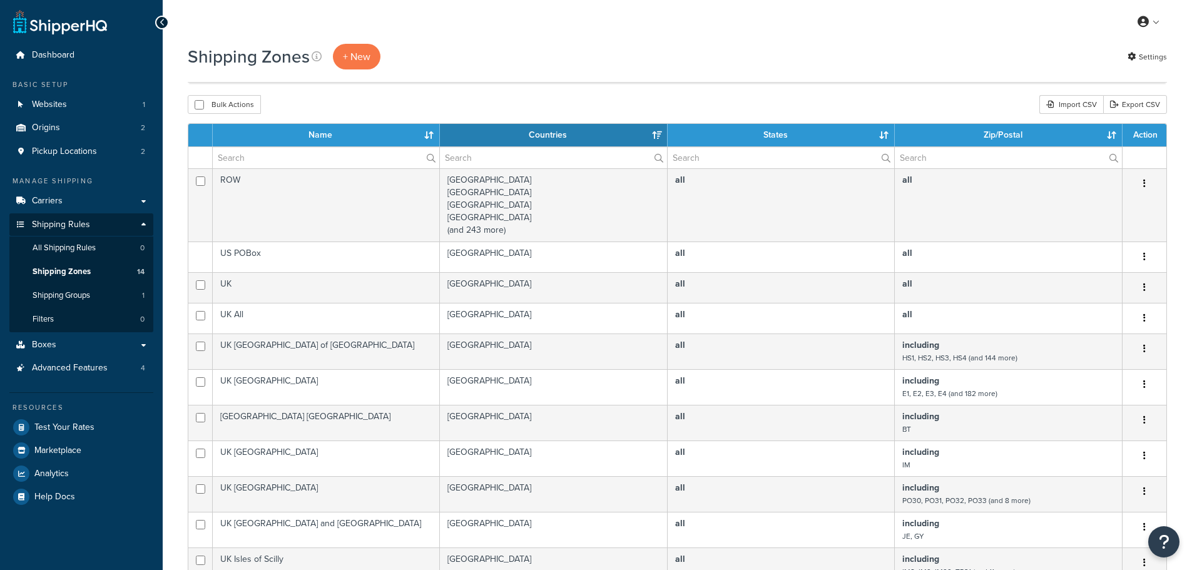
select select "15"
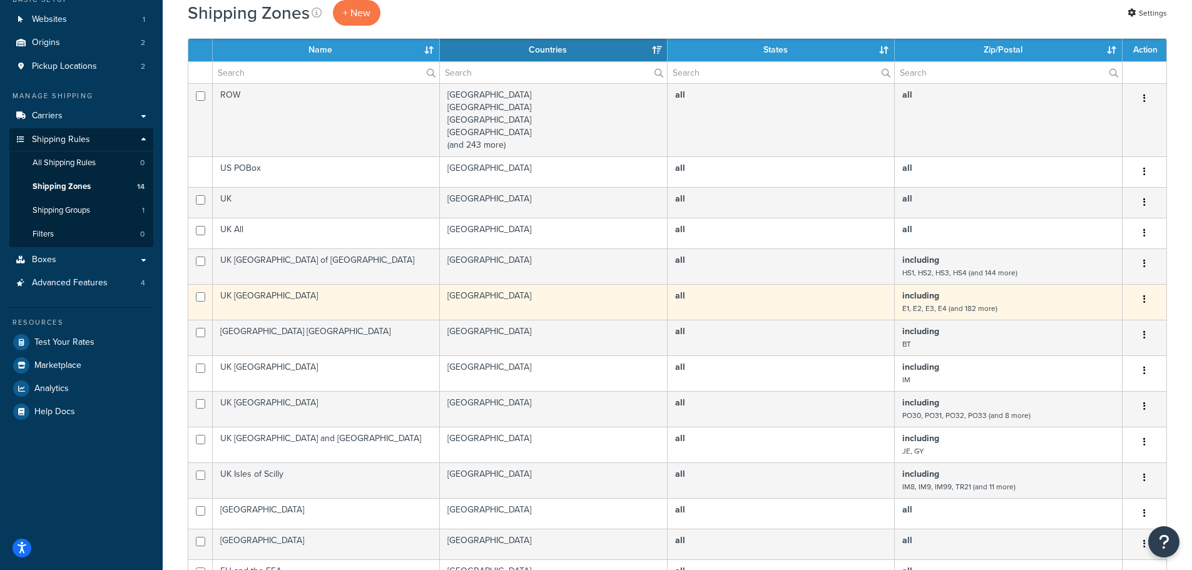
scroll to position [63, 0]
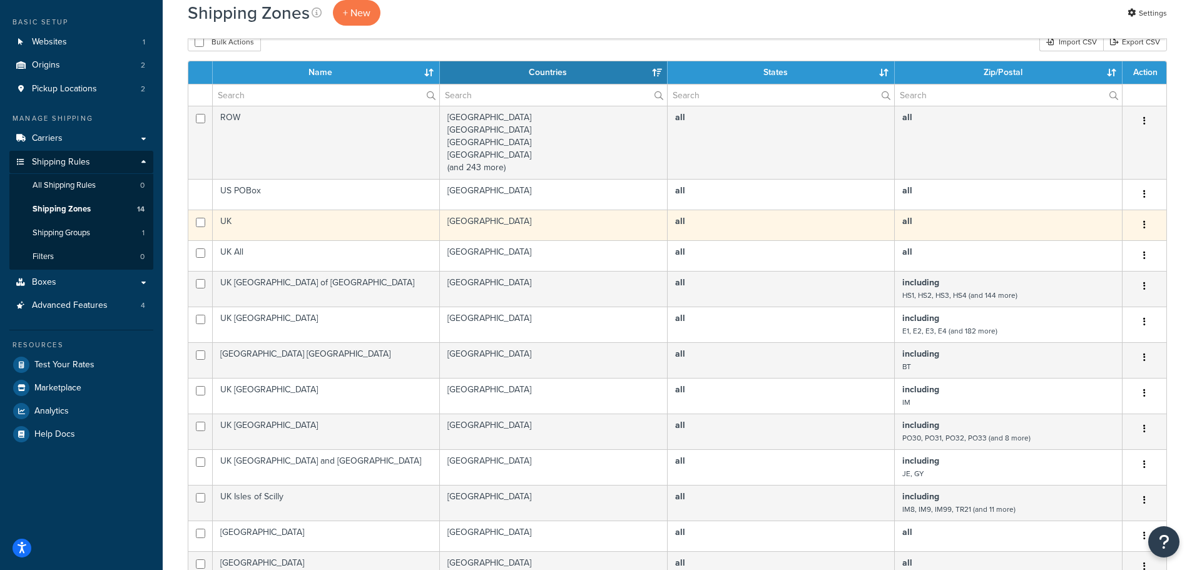
click at [227, 222] on td "UK" at bounding box center [326, 225] width 227 height 31
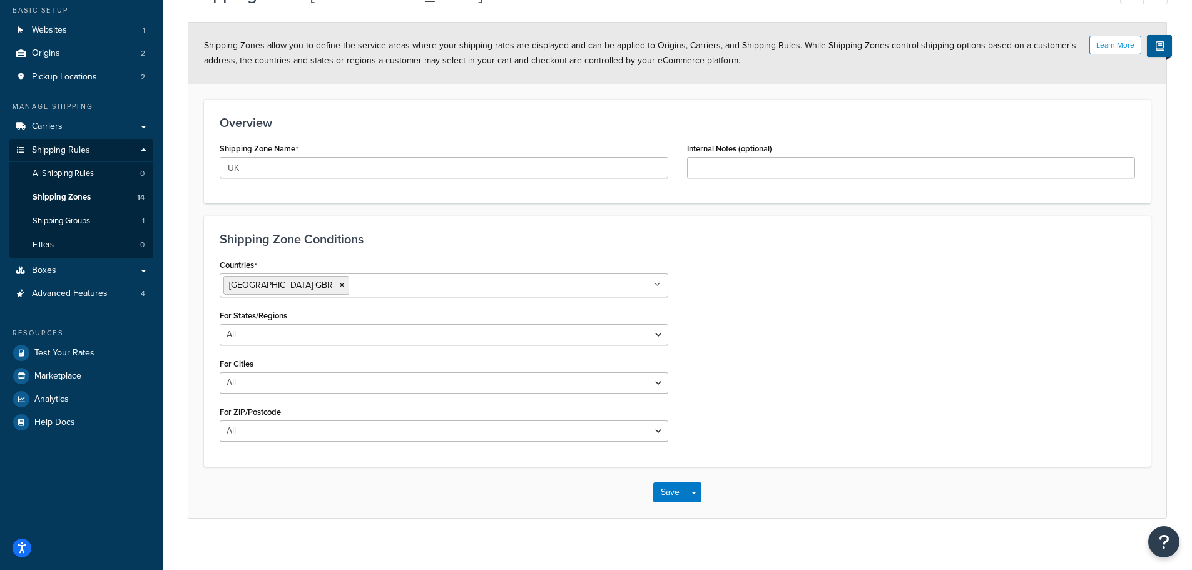
scroll to position [86, 0]
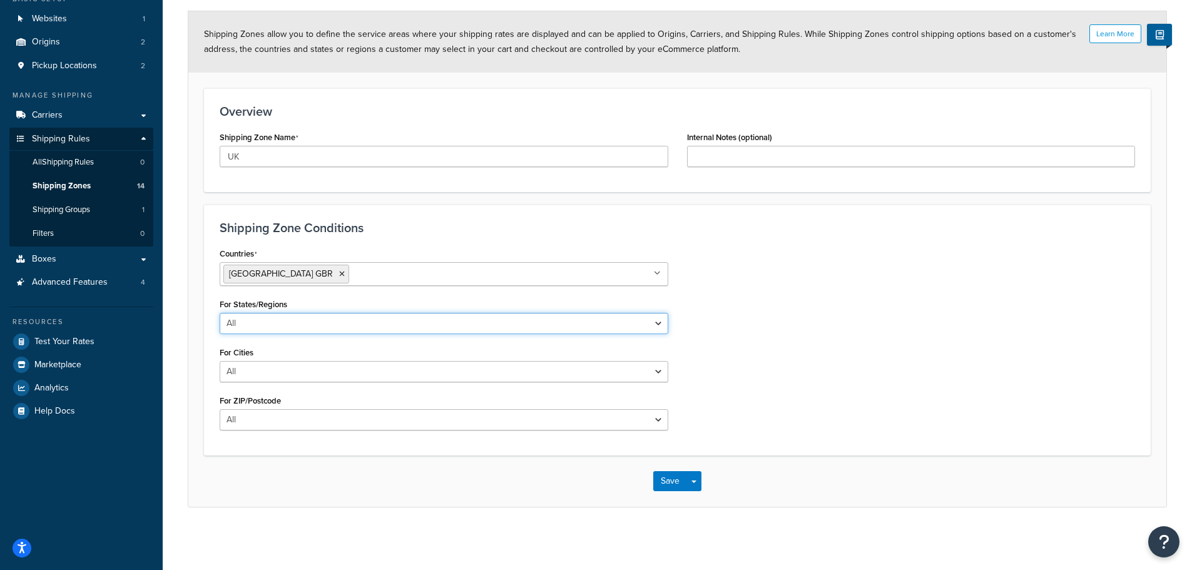
click at [249, 318] on select "All Including Excluding" at bounding box center [444, 323] width 449 height 21
select select "excluding"
click at [220, 313] on select "All Including Excluding" at bounding box center [444, 323] width 449 height 21
click at [247, 369] on input "State/Regions" at bounding box center [444, 371] width 449 height 21
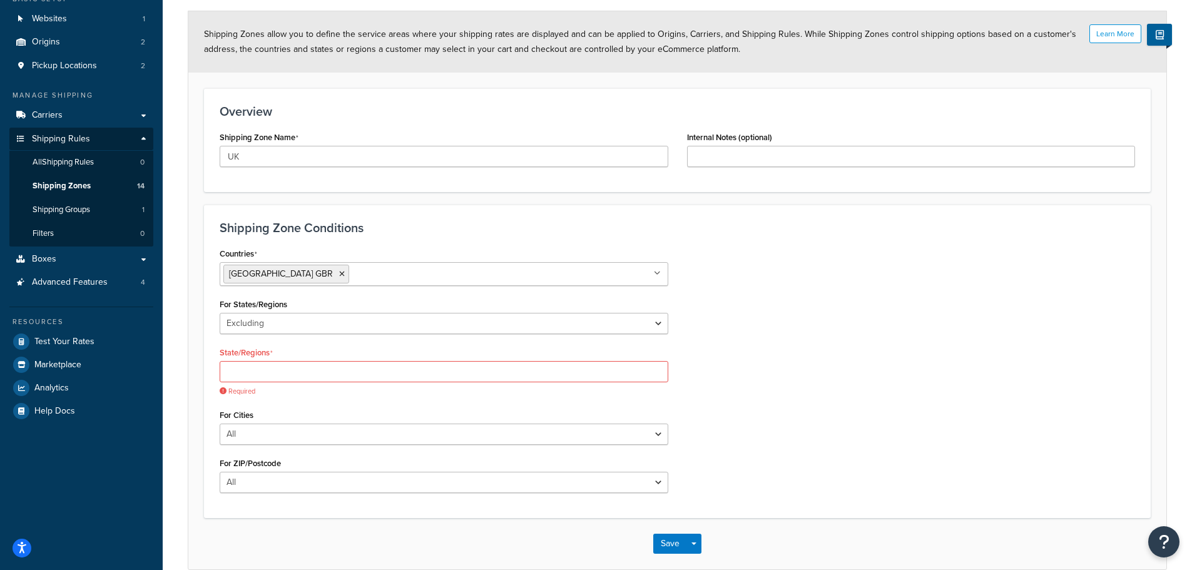
click at [257, 346] on div "State/Regions Required" at bounding box center [444, 369] width 449 height 53
click at [68, 184] on span "Shipping Zones" at bounding box center [62, 186] width 58 height 11
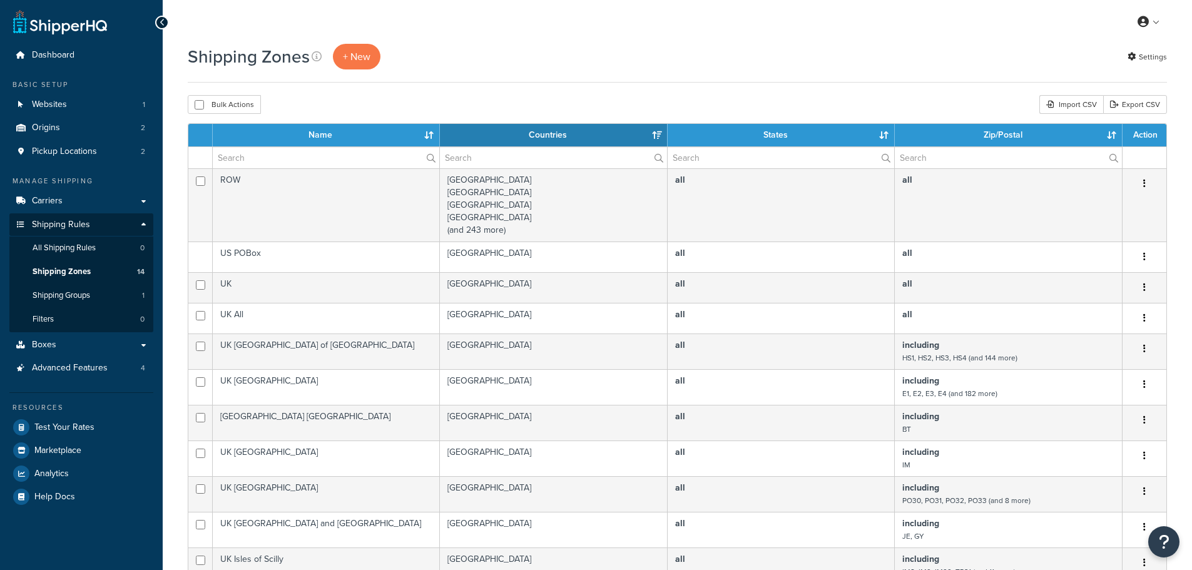
select select "15"
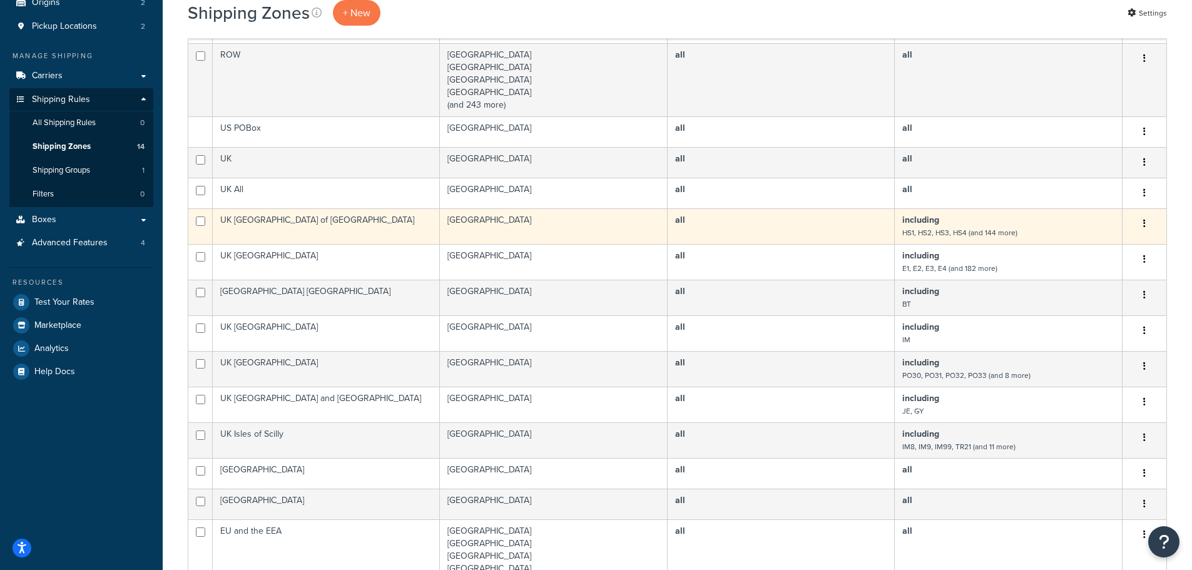
scroll to position [250, 0]
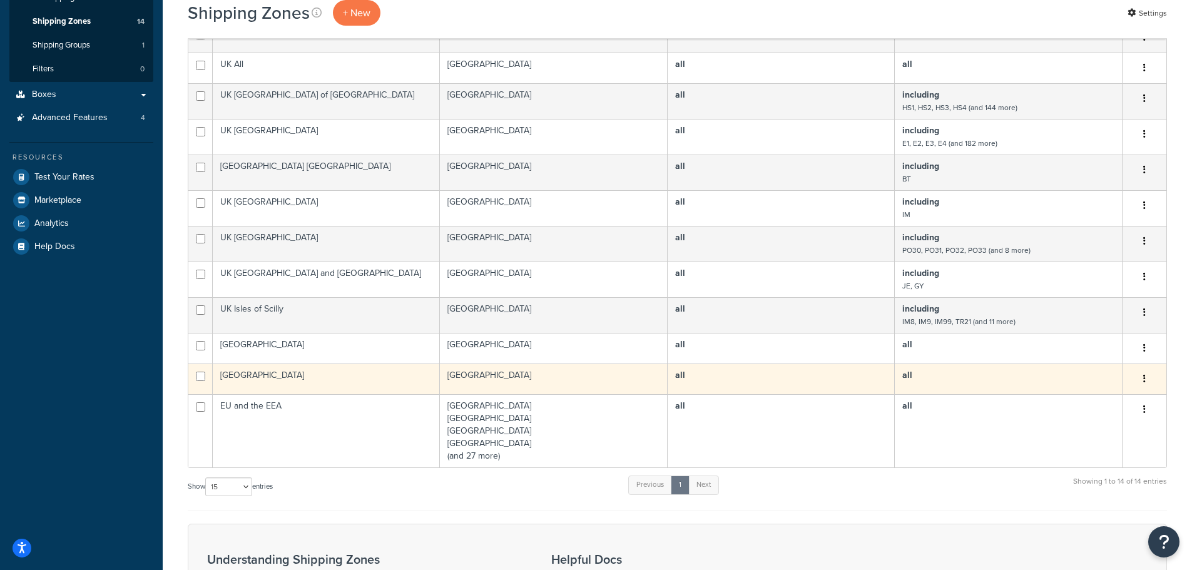
click at [278, 378] on td "[GEOGRAPHIC_DATA]" at bounding box center [326, 378] width 227 height 31
